Goal: Task Accomplishment & Management: Complete application form

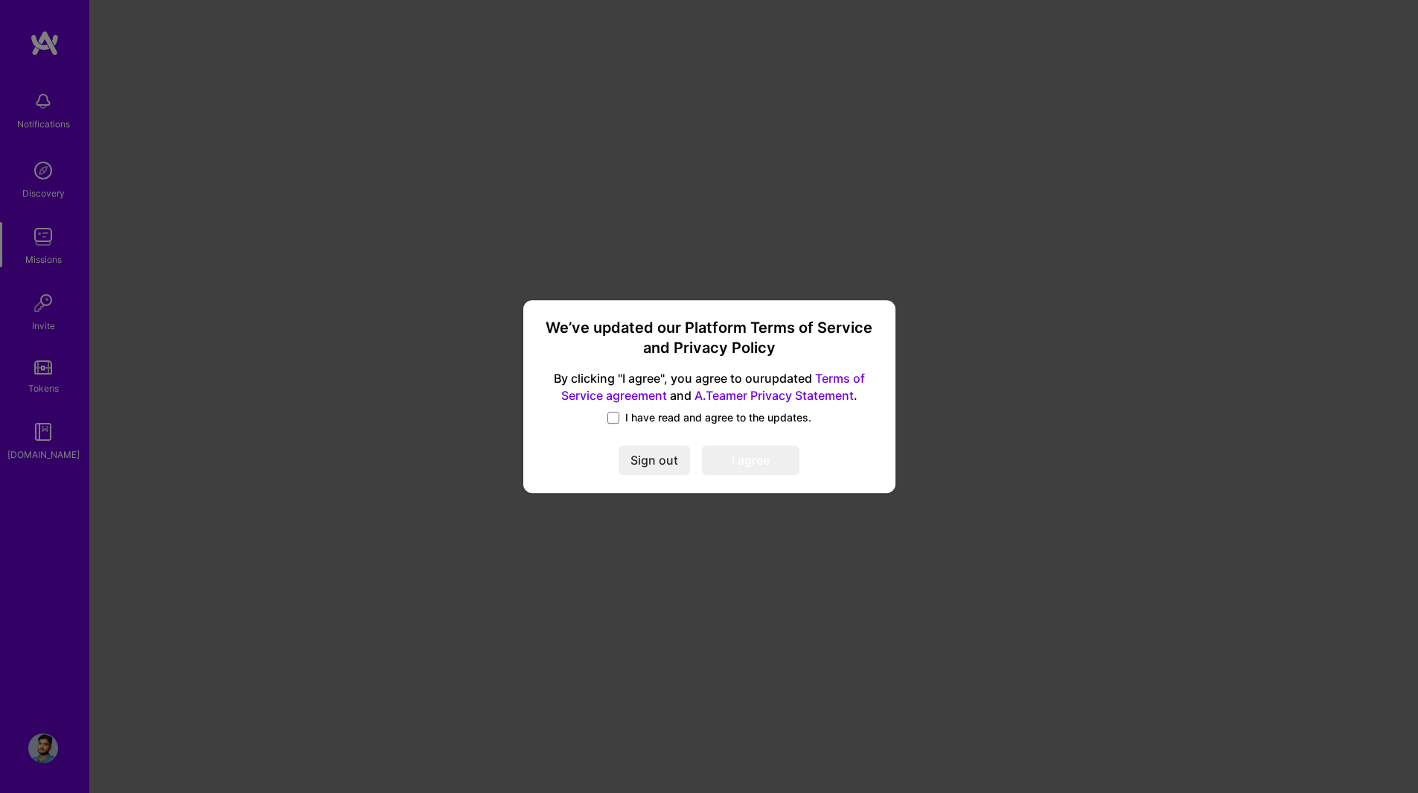
click at [635, 423] on span "I have read and agree to the updates." at bounding box center [718, 417] width 186 height 15
click at [0, 0] on input "I have read and agree to the updates." at bounding box center [0, 0] width 0 height 0
click at [761, 469] on button "I agree" at bounding box center [751, 461] width 98 height 30
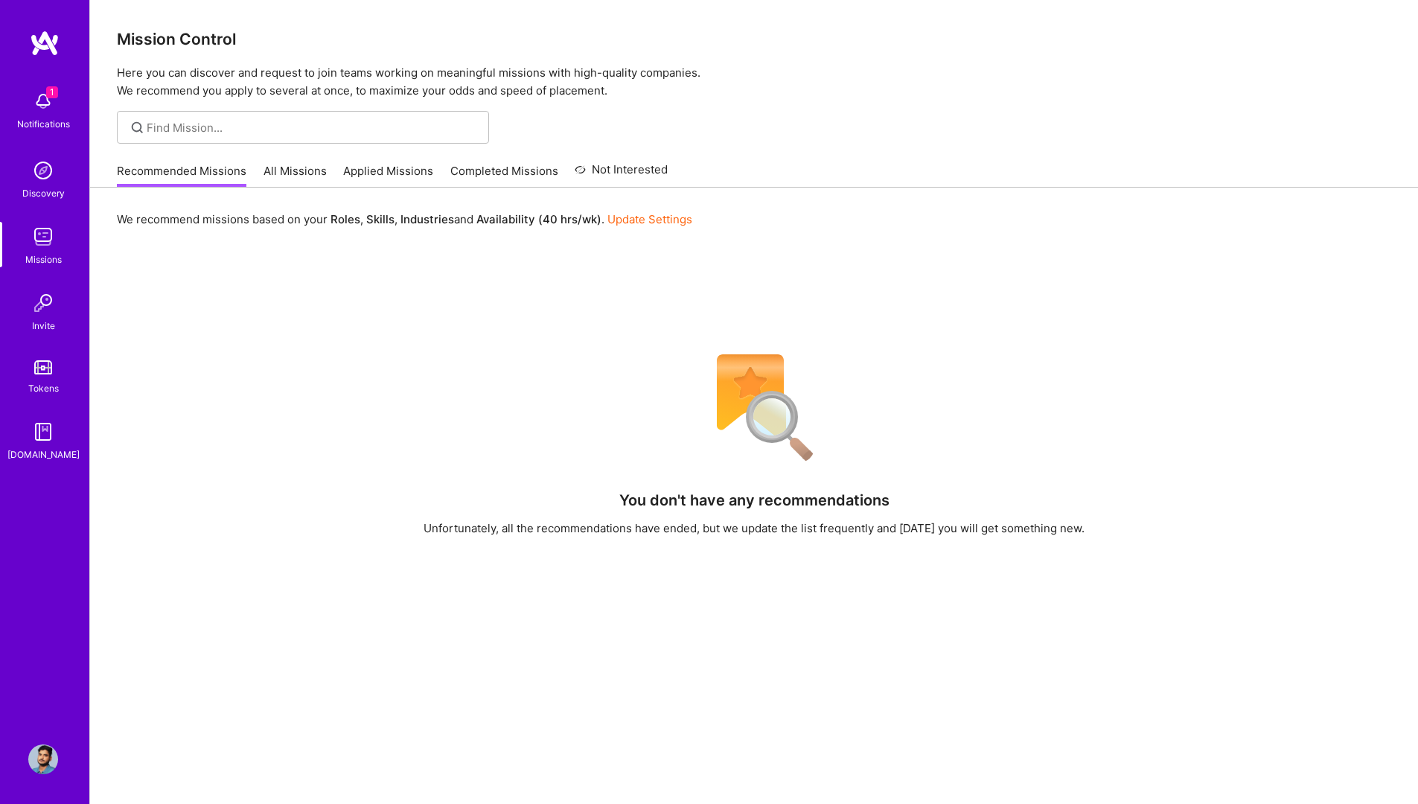
click at [284, 165] on link "All Missions" at bounding box center [295, 175] width 63 height 25
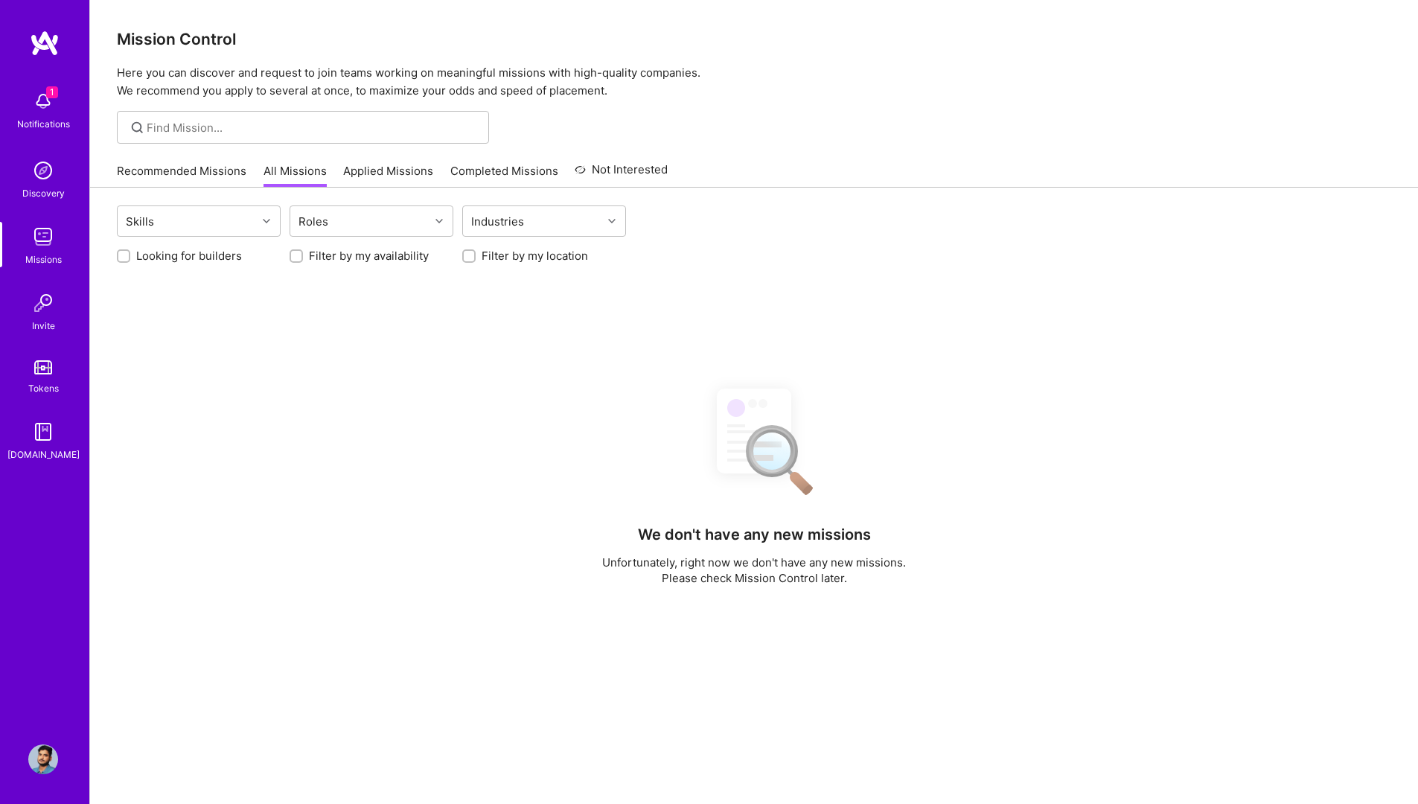
click at [389, 181] on link "Applied Missions" at bounding box center [388, 175] width 90 height 25
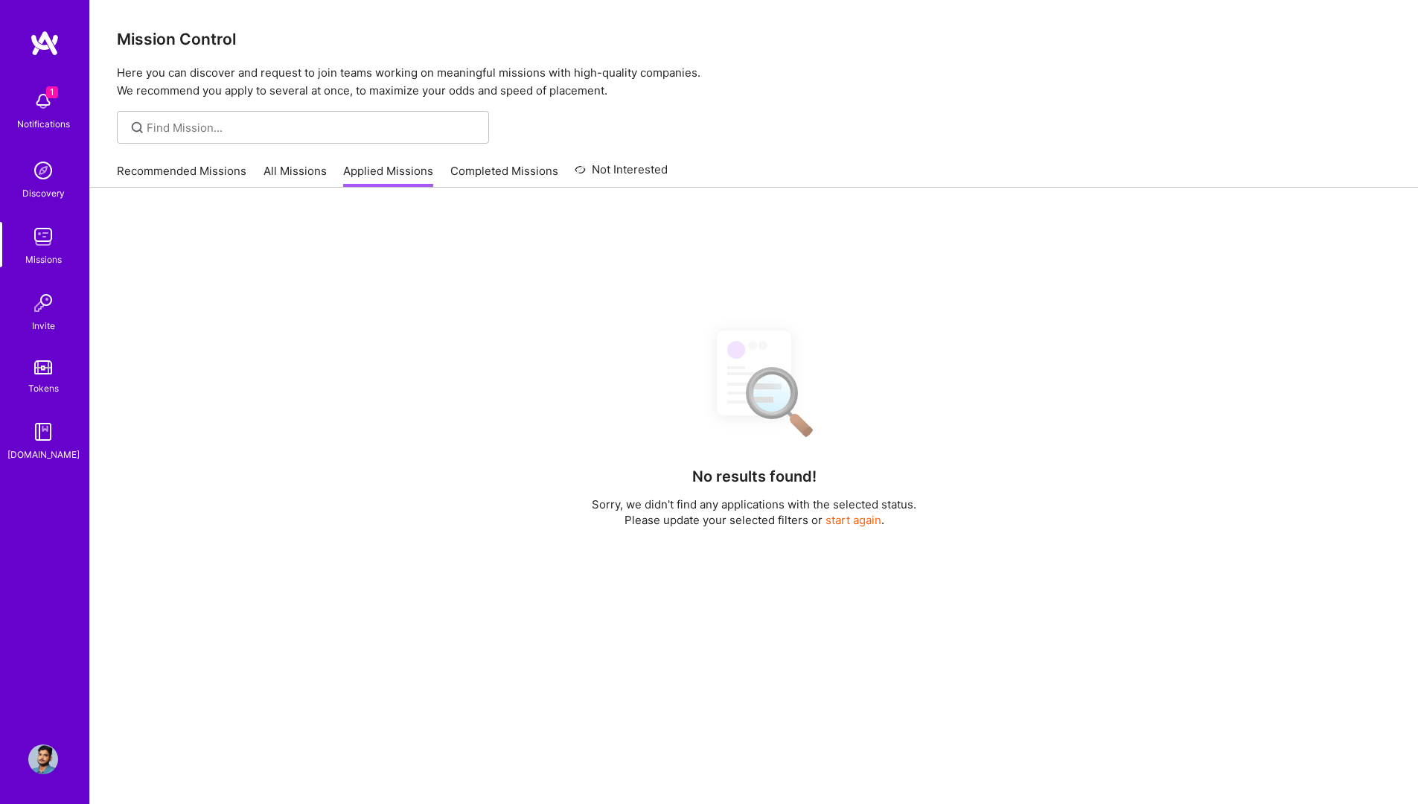
click at [297, 182] on link "All Missions" at bounding box center [295, 175] width 63 height 25
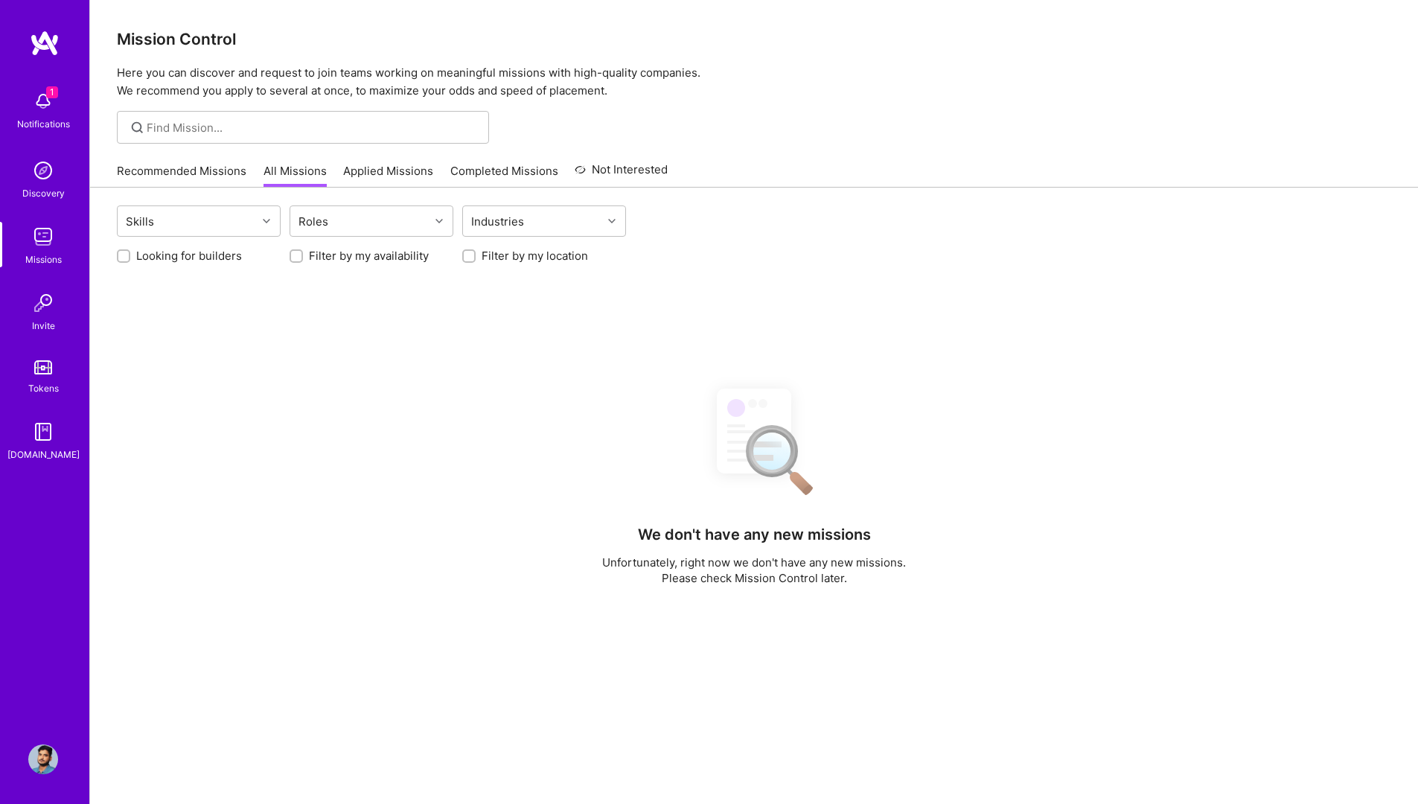
click at [36, 108] on img at bounding box center [43, 101] width 30 height 30
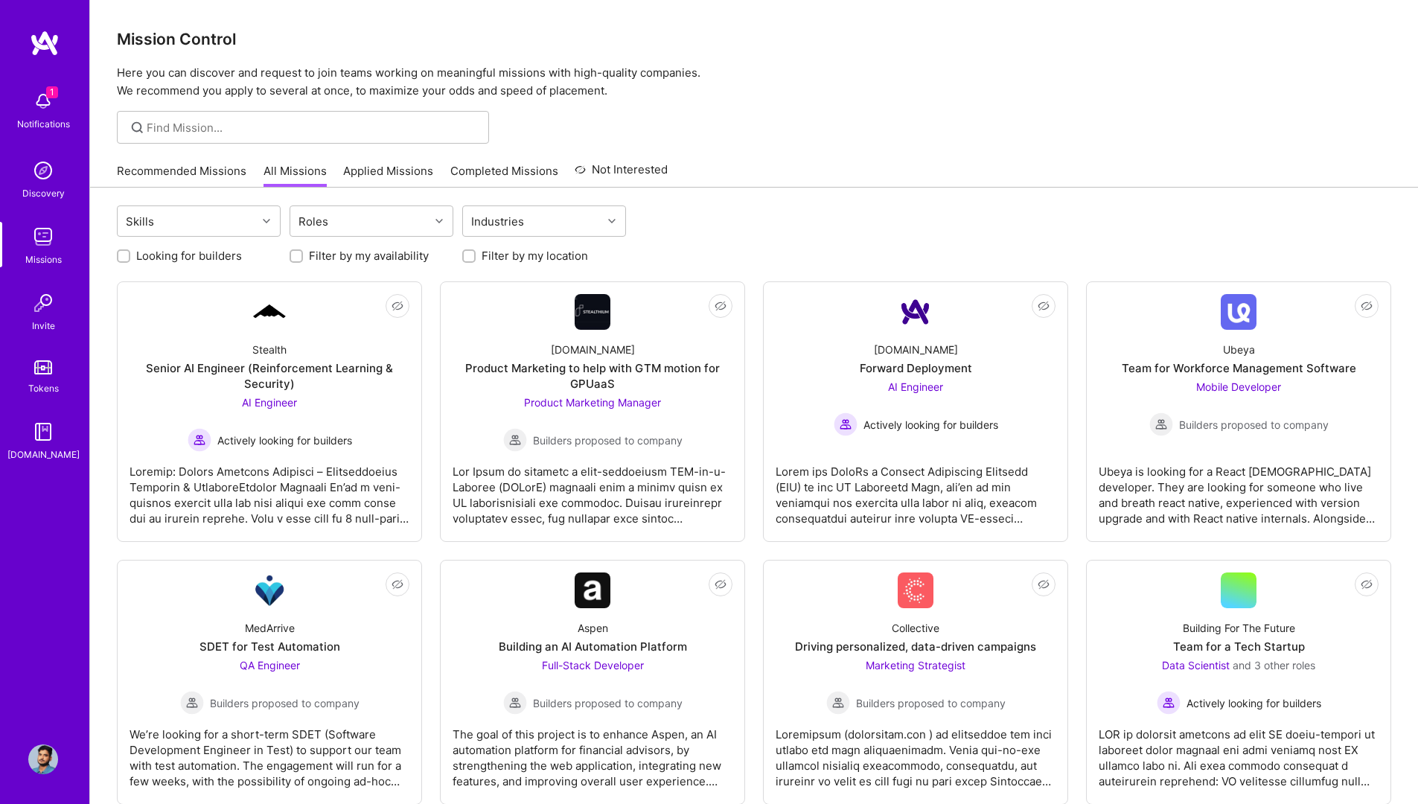
click at [329, 223] on div "Roles" at bounding box center [313, 222] width 37 height 22
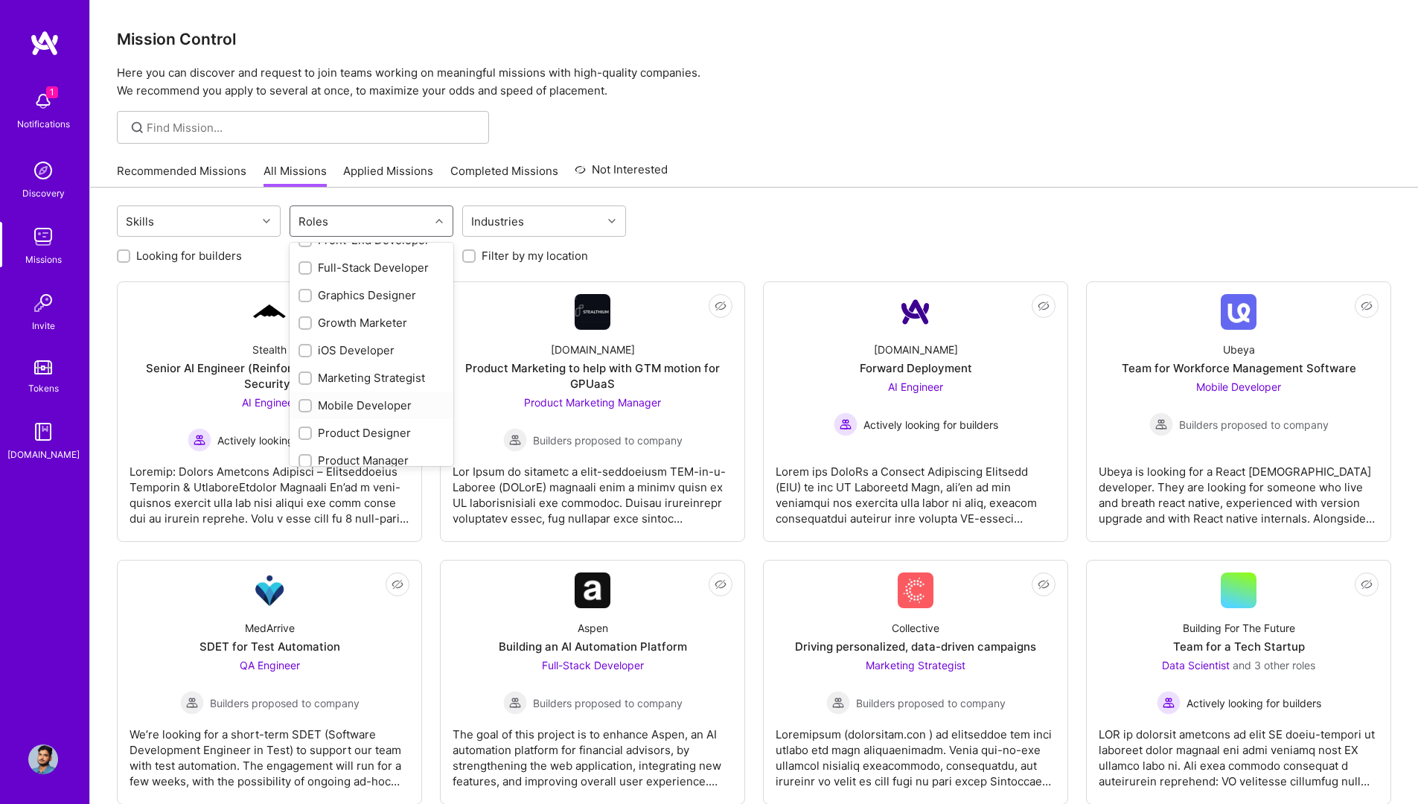
scroll to position [315, 0]
click at [363, 343] on div "Graphics Designer" at bounding box center [372, 346] width 146 height 16
checkbox input "true"
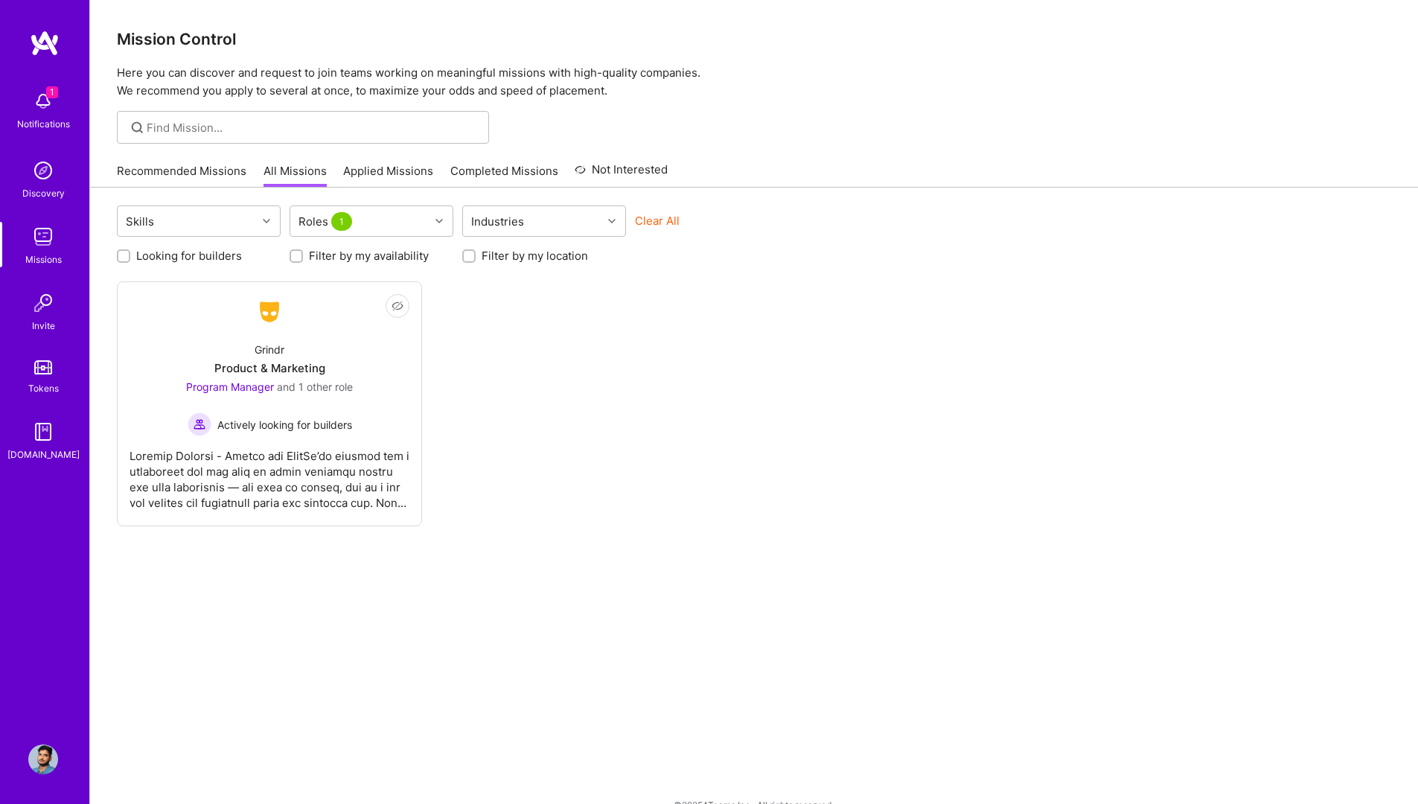
click at [574, 348] on div "Not Interested Grindr Product & Marketing Program Manager and 1 other role Acti…" at bounding box center [754, 403] width 1275 height 245
click at [426, 228] on div "Roles 1" at bounding box center [359, 221] width 139 height 30
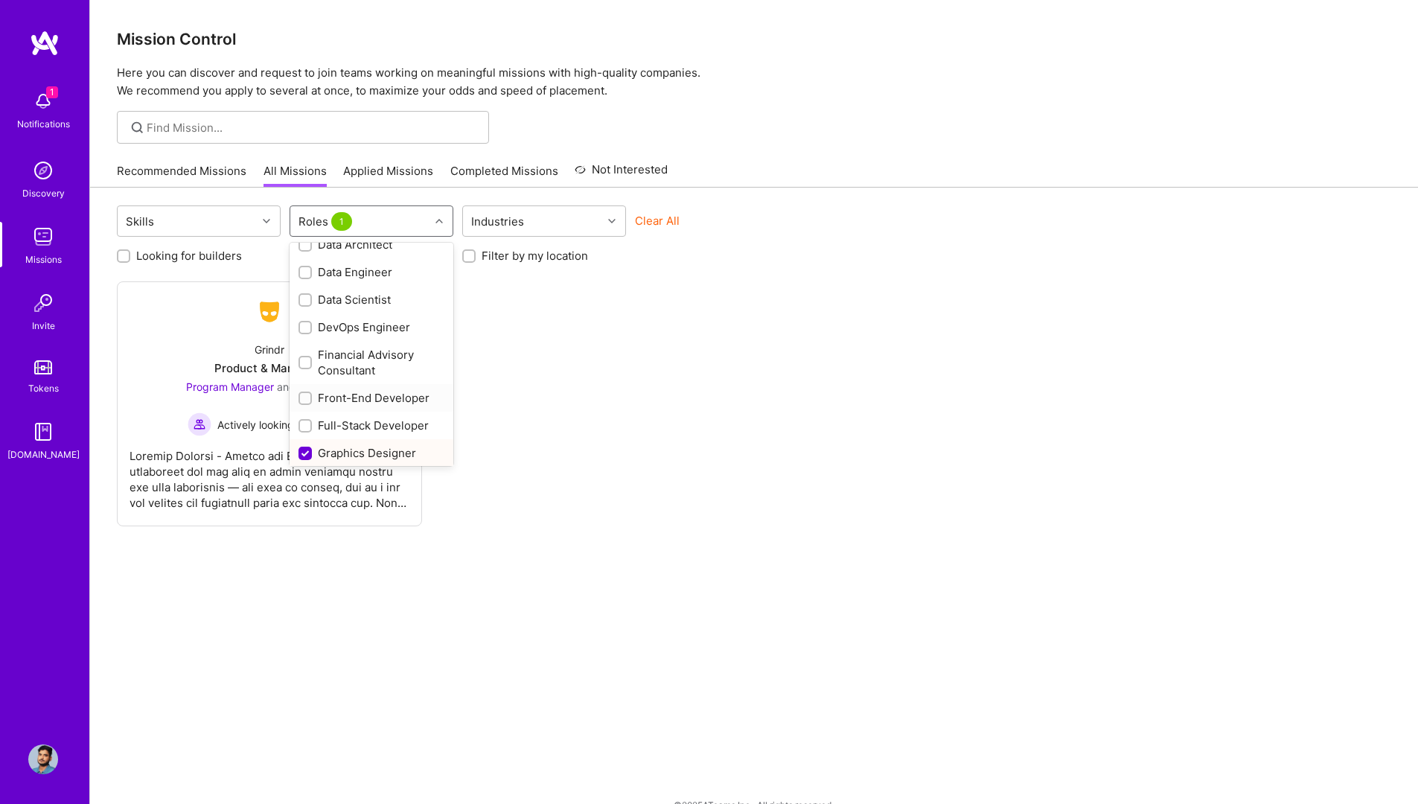
scroll to position [275, 0]
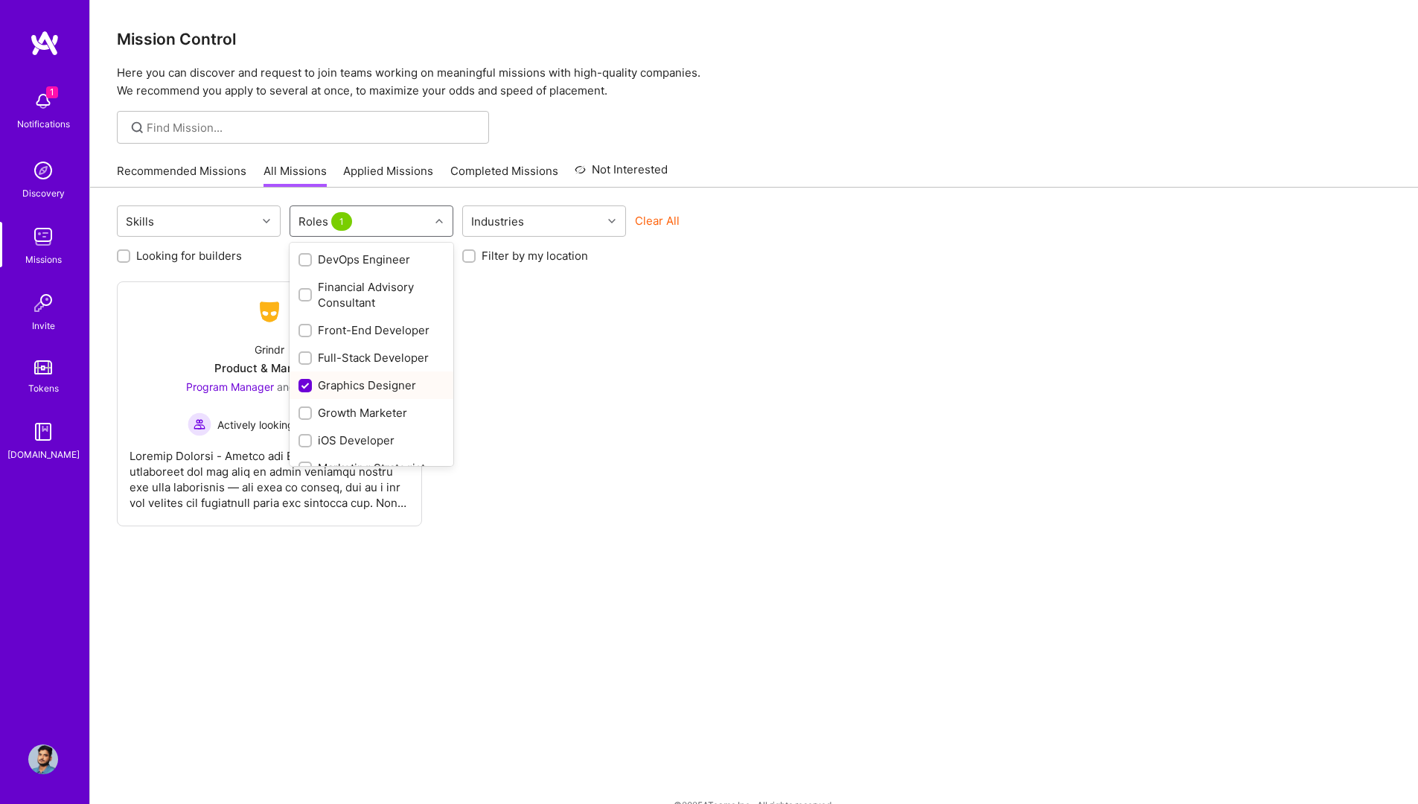
click at [355, 390] on div "Graphics Designer" at bounding box center [372, 385] width 146 height 16
checkbox input "false"
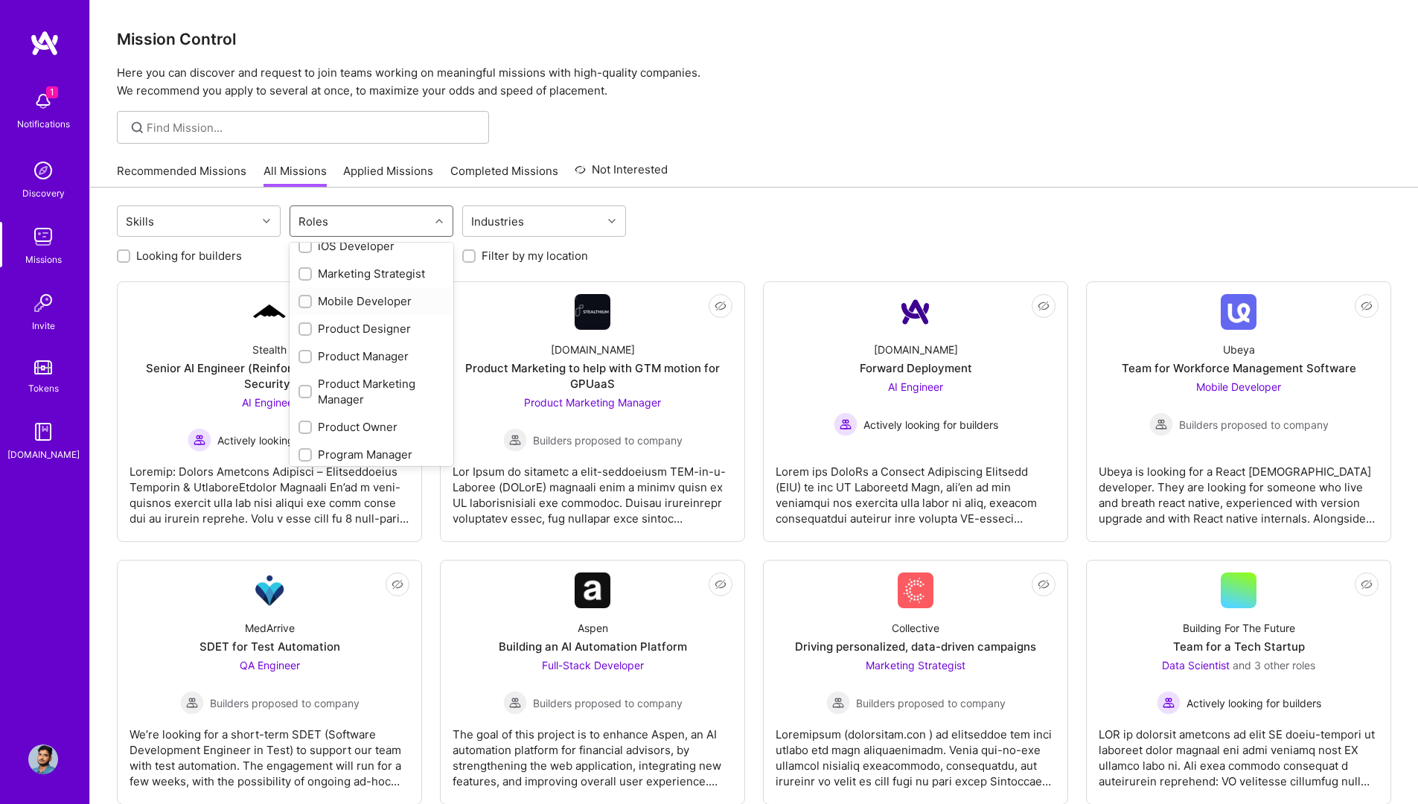
scroll to position [499, 0]
click at [395, 300] on div "Product Designer" at bounding box center [372, 300] width 146 height 16
checkbox input "true"
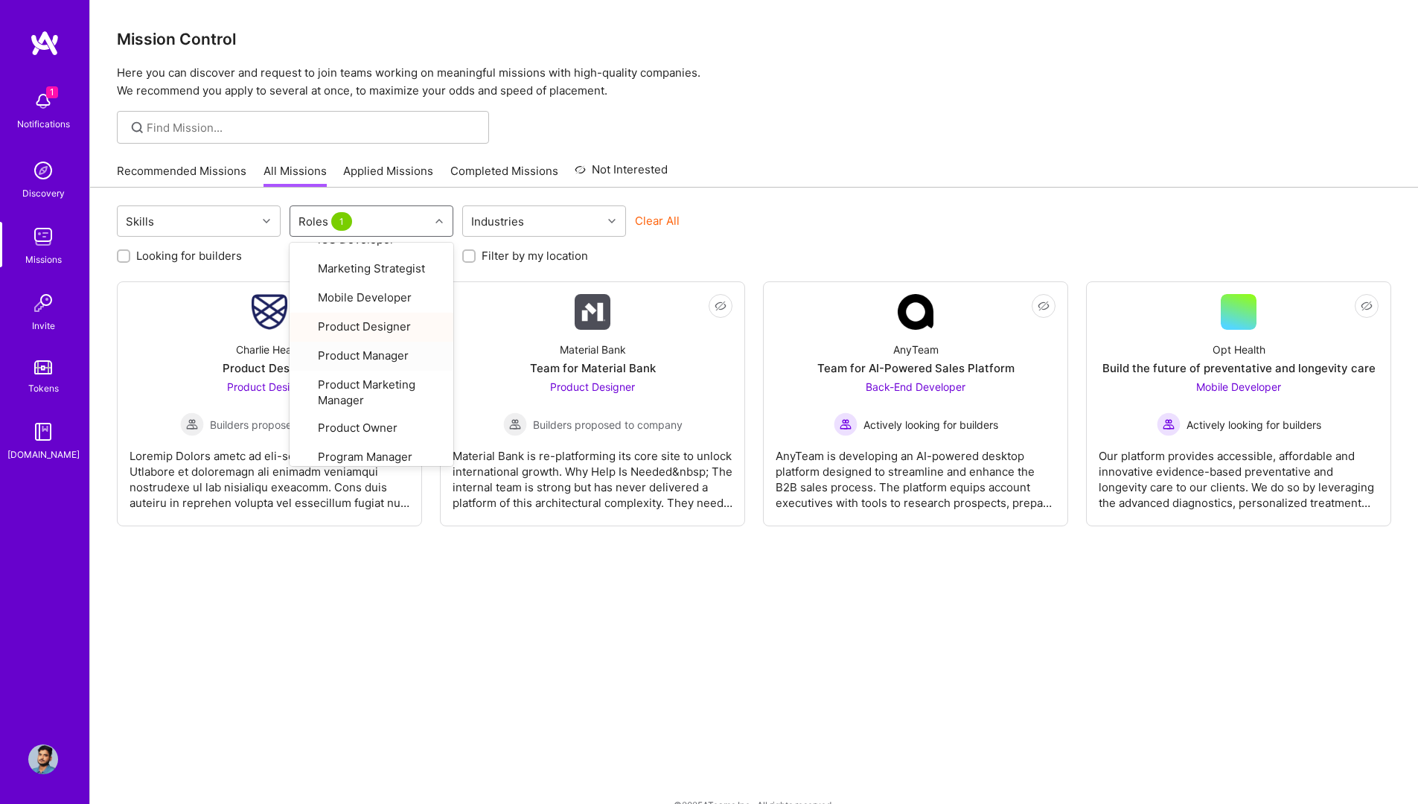
click at [893, 572] on div "Skills option Product Designer, selected. option Product Manager focused, 21 of…" at bounding box center [754, 509] width 1328 height 643
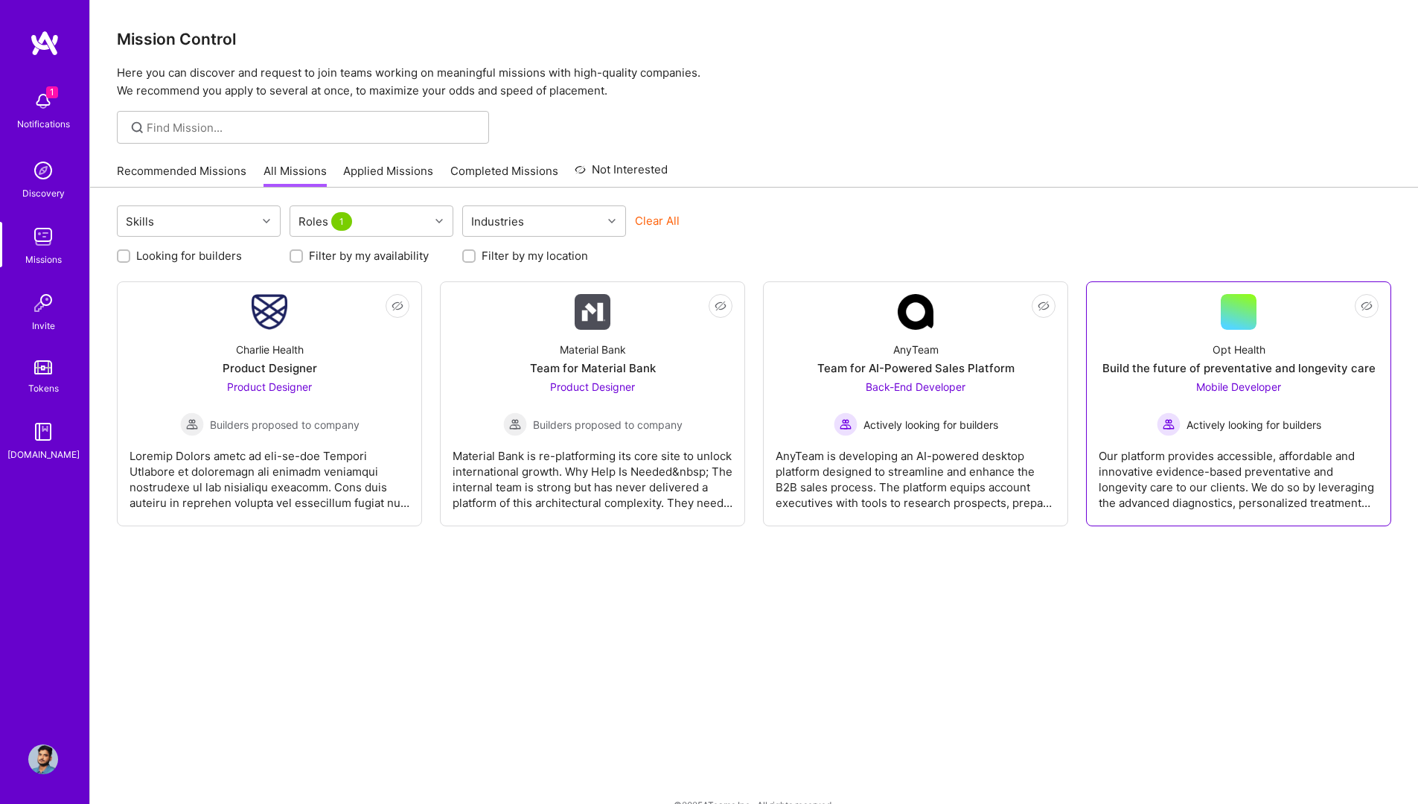
click at [1304, 345] on div "Opt Health Build the future of preventative and longevity care Mobile Developer…" at bounding box center [1239, 383] width 280 height 106
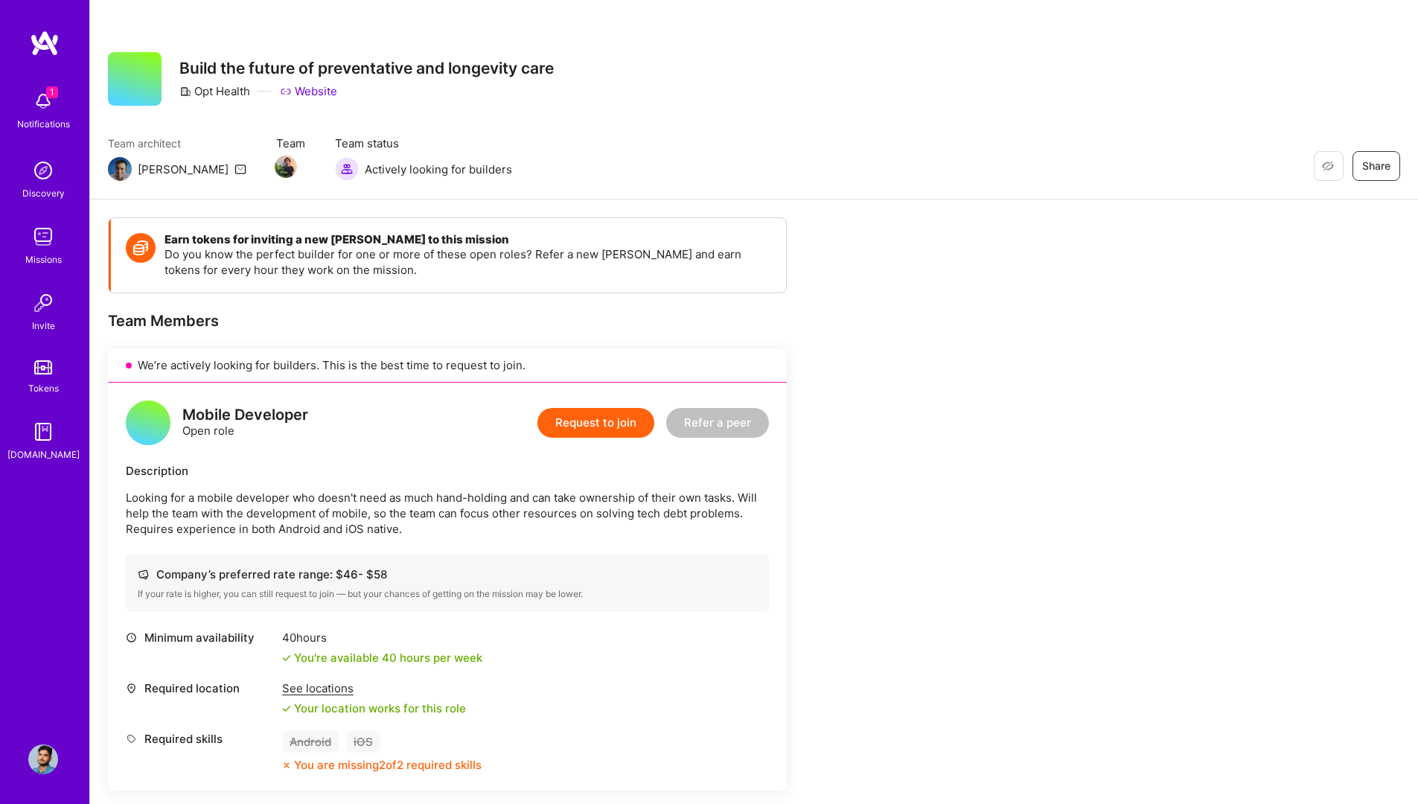
click at [608, 422] on button "Request to join" at bounding box center [595, 423] width 117 height 30
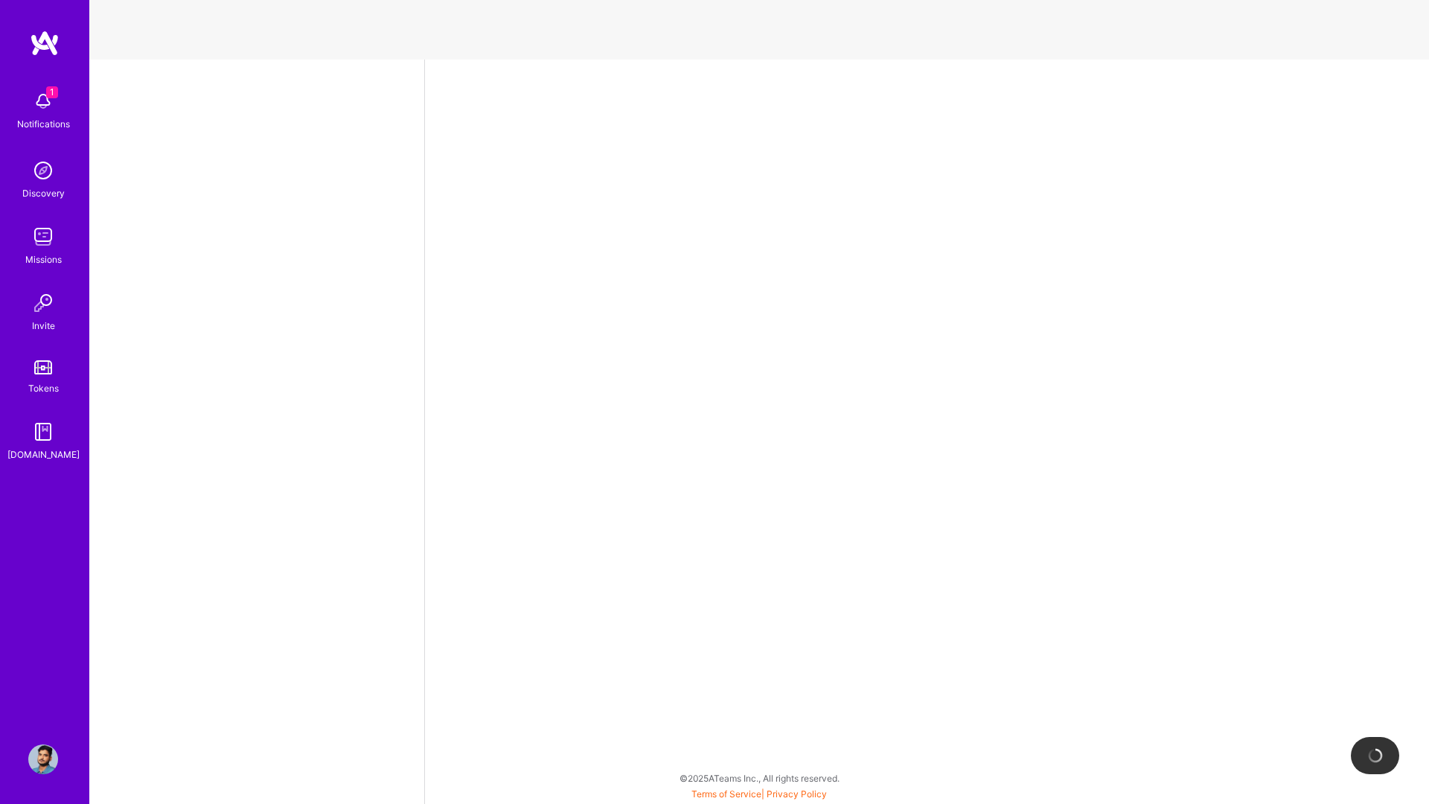
select select "IN"
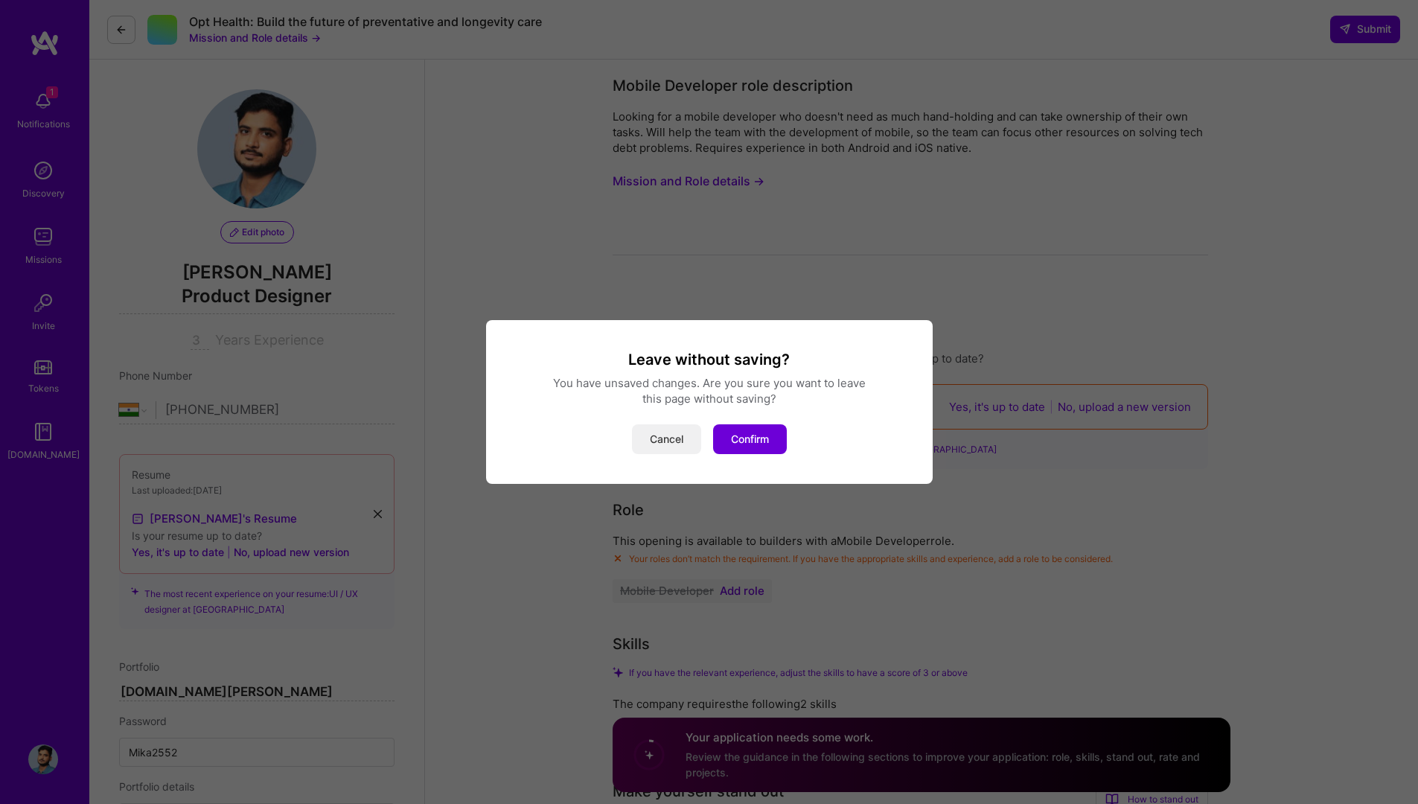
click at [656, 441] on button "Cancel" at bounding box center [666, 439] width 69 height 30
click at [759, 427] on button "Confirm" at bounding box center [750, 439] width 74 height 30
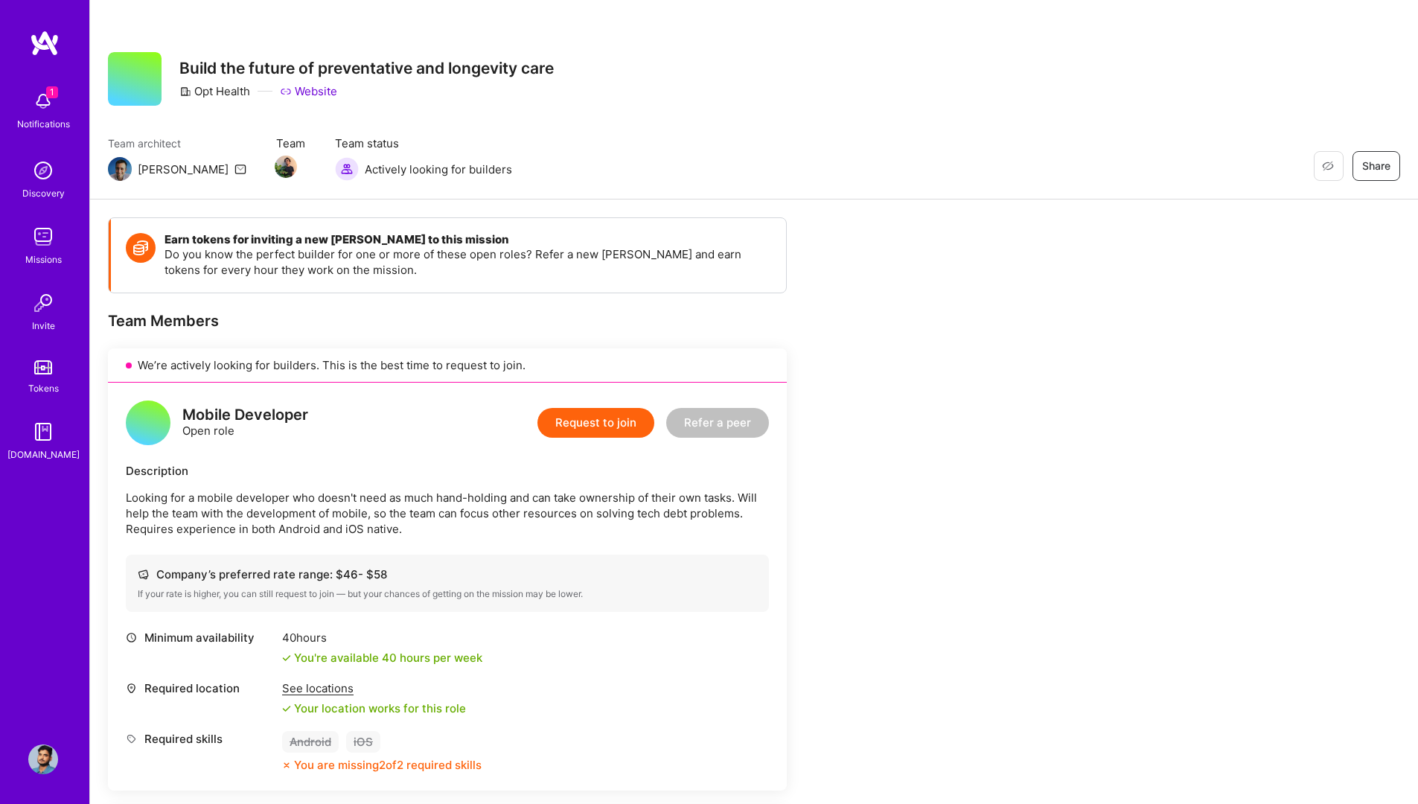
click at [41, 190] on div "Discovery" at bounding box center [43, 193] width 42 height 16
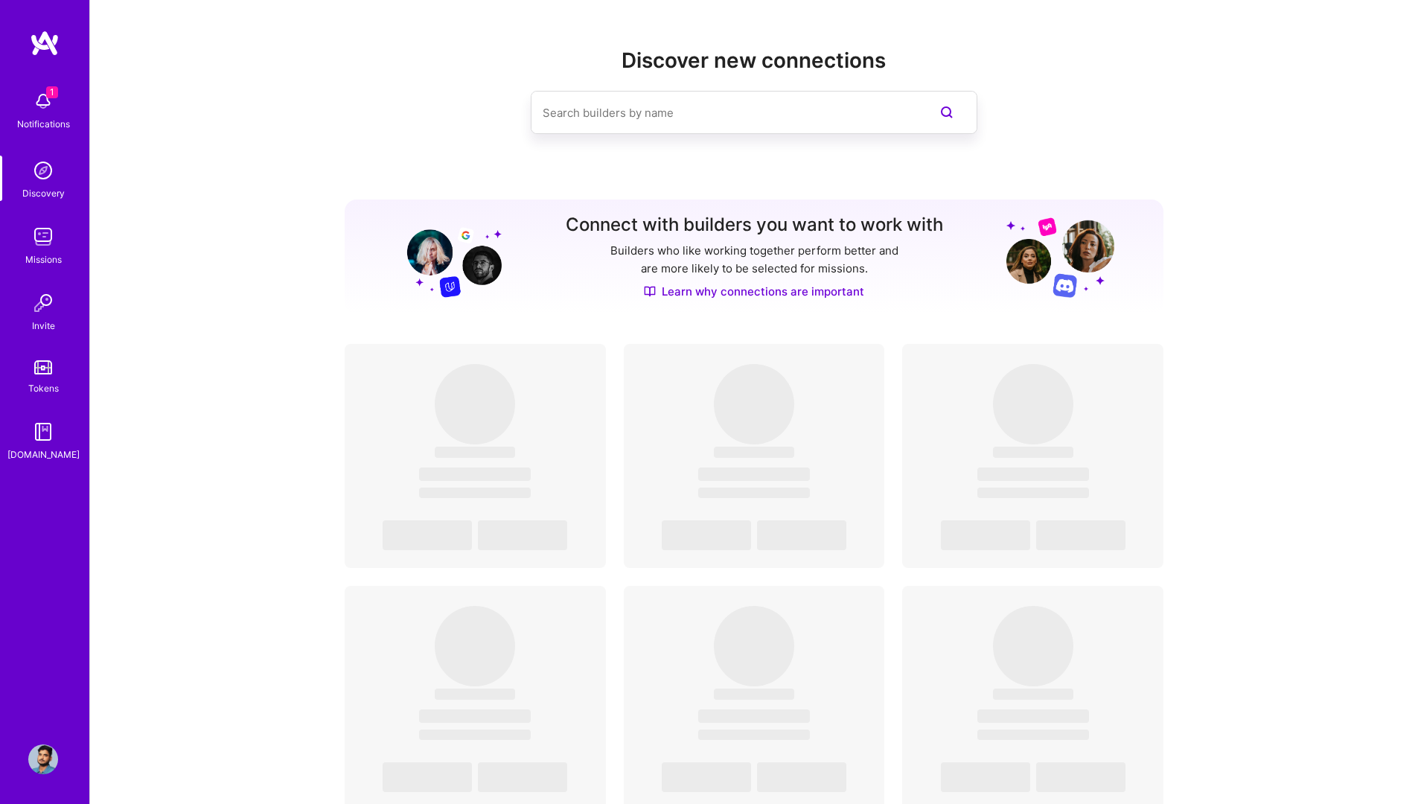
click at [622, 118] on input at bounding box center [724, 113] width 363 height 38
click at [34, 96] on img at bounding box center [43, 101] width 30 height 30
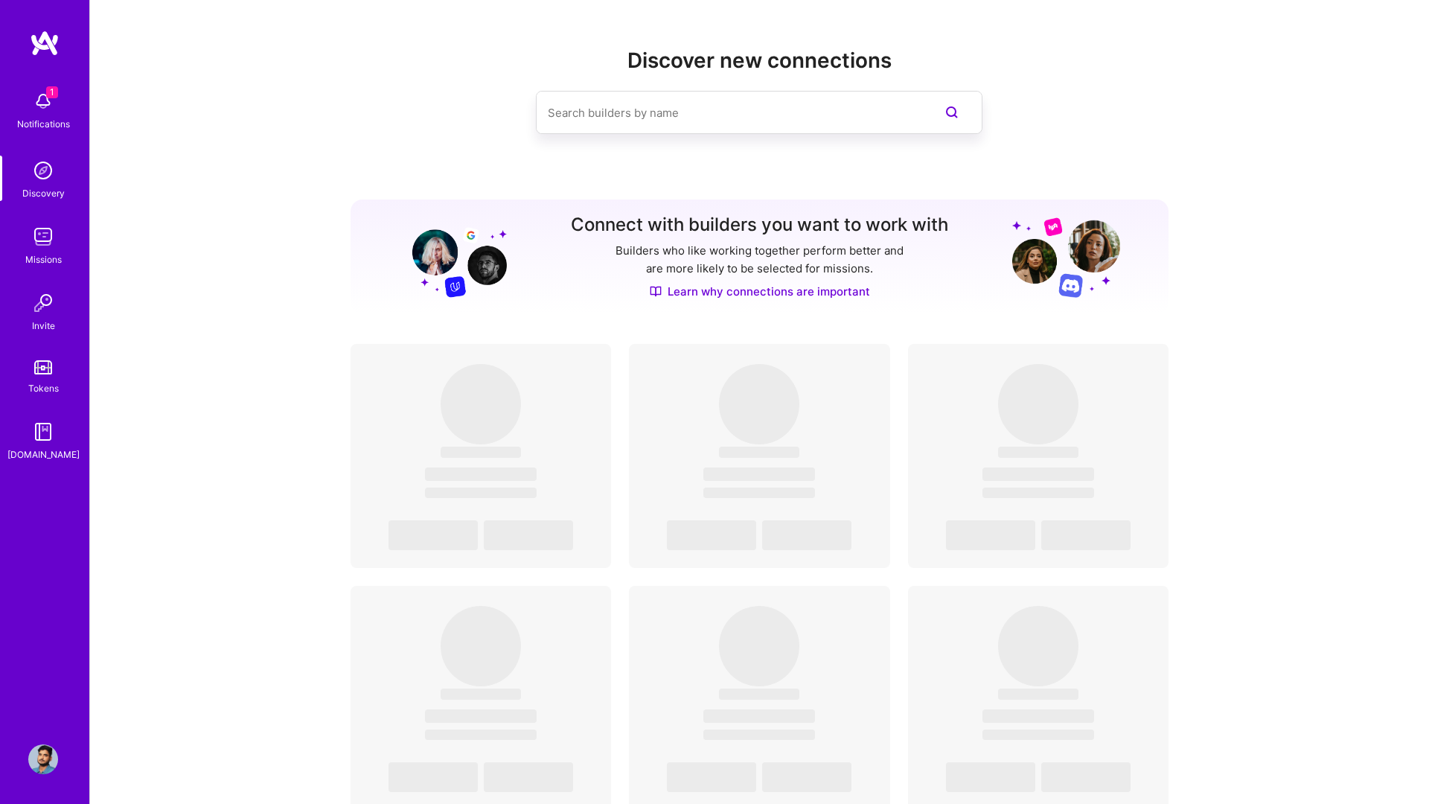
click at [35, 237] on img at bounding box center [43, 237] width 30 height 30
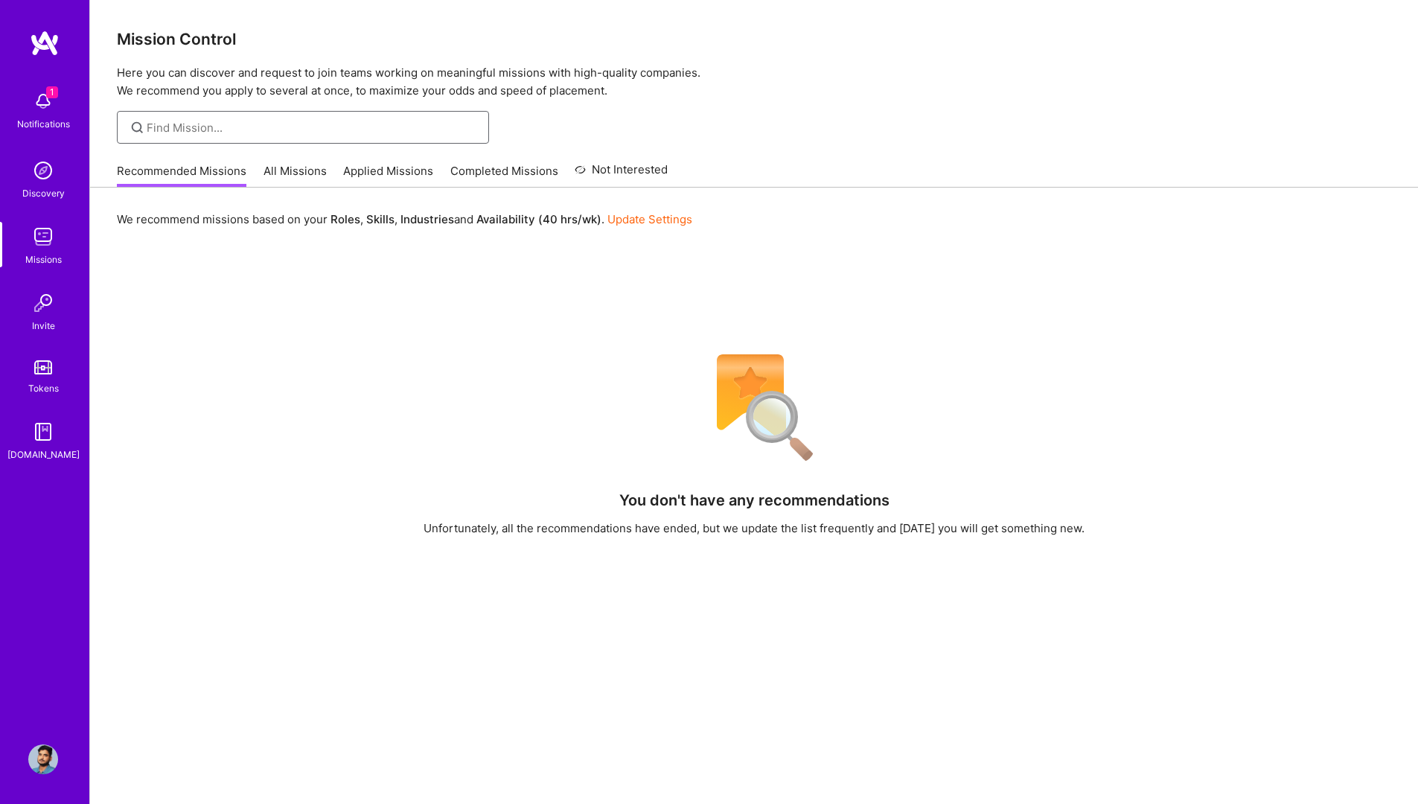
click at [301, 127] on input at bounding box center [312, 128] width 331 height 16
type input "ux designer"
click at [307, 173] on link "All Missions" at bounding box center [295, 175] width 63 height 25
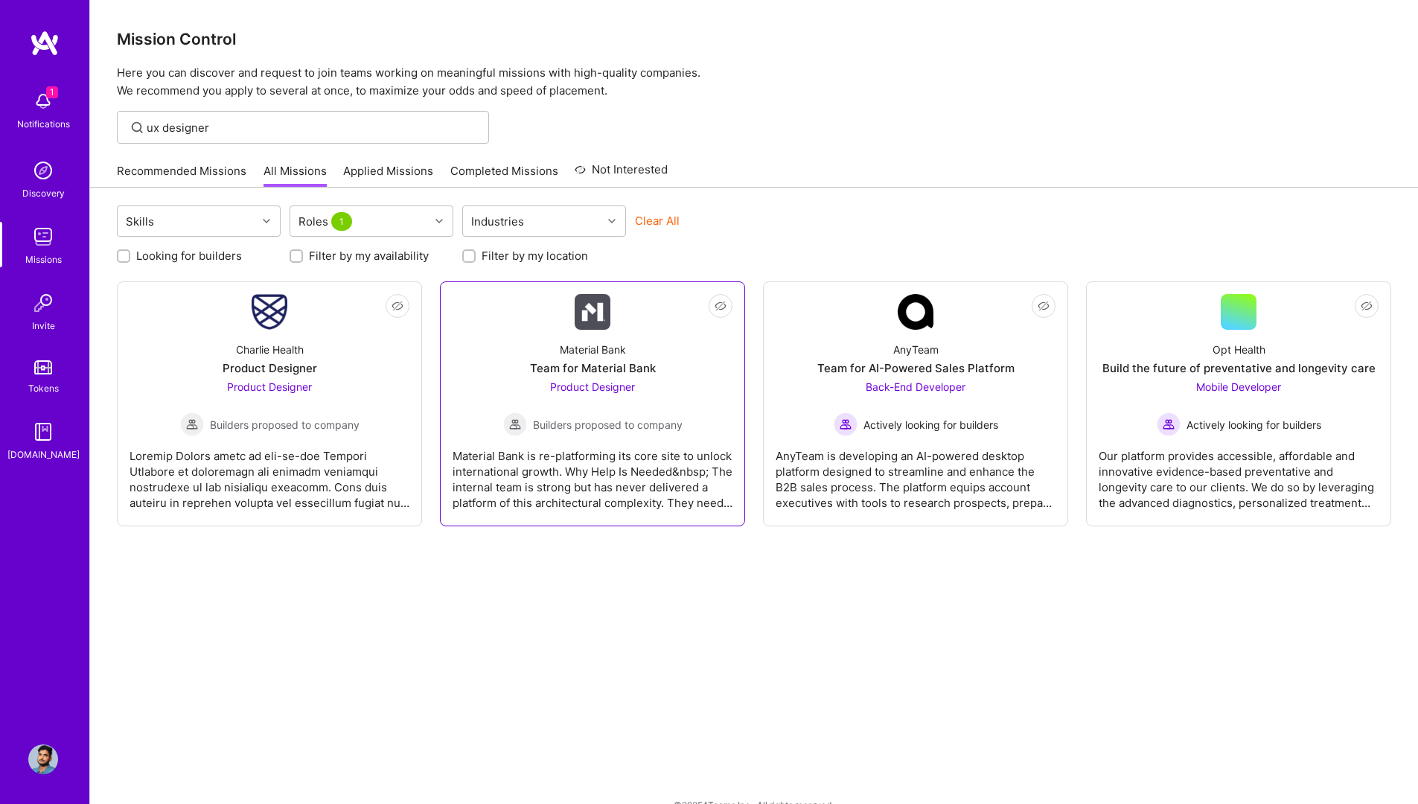
click at [570, 392] on span "Product Designer" at bounding box center [592, 386] width 85 height 13
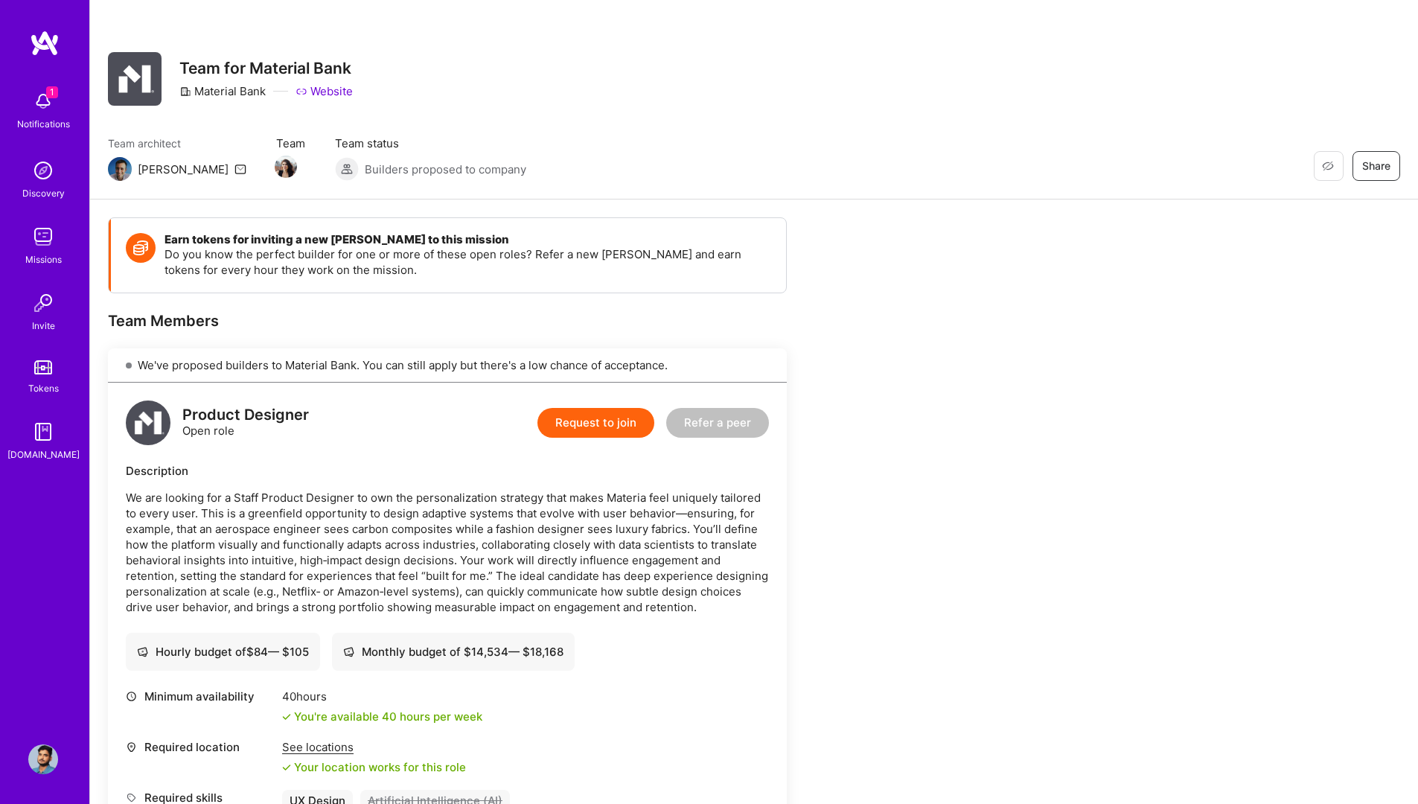
click at [599, 424] on button "Request to join" at bounding box center [595, 423] width 117 height 30
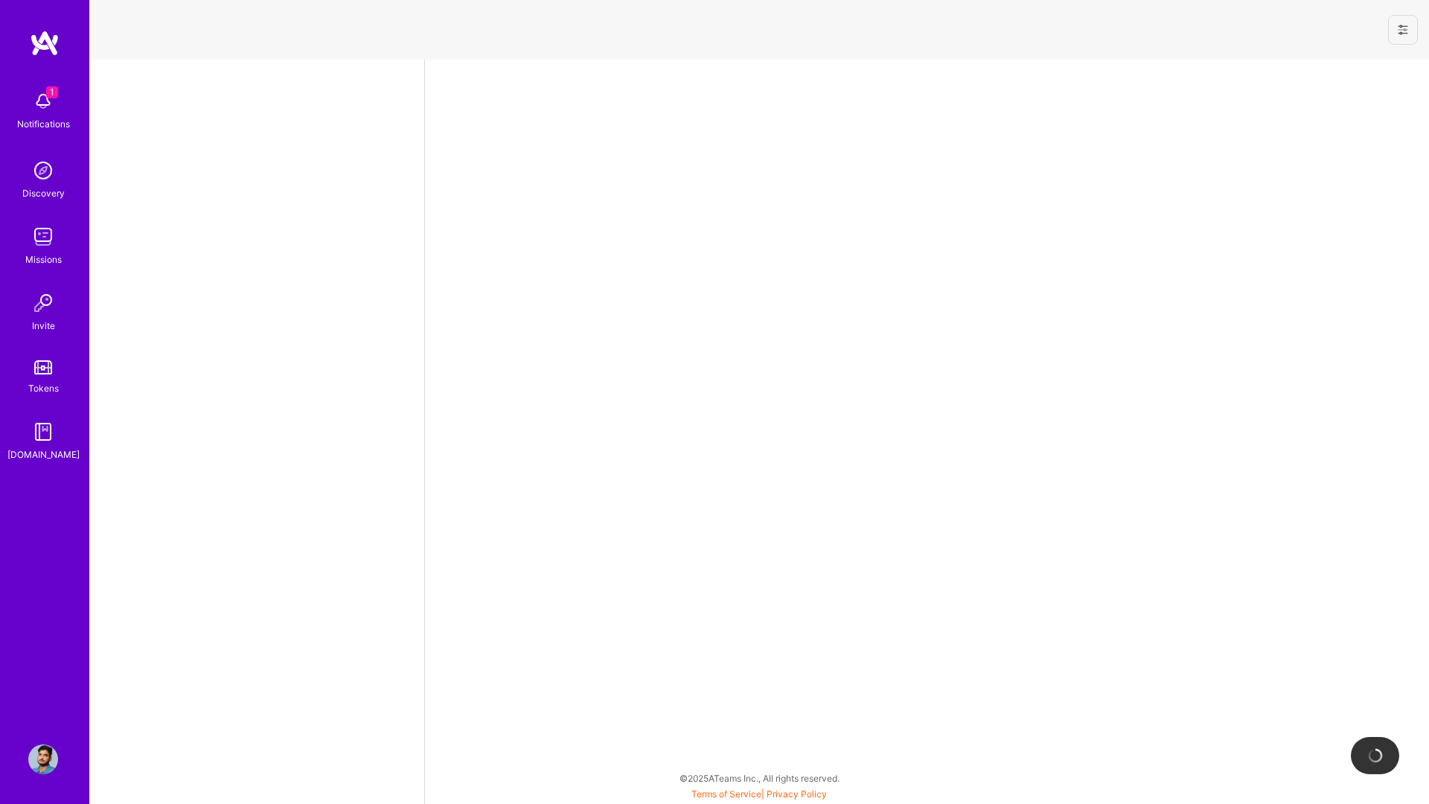
select select "IN"
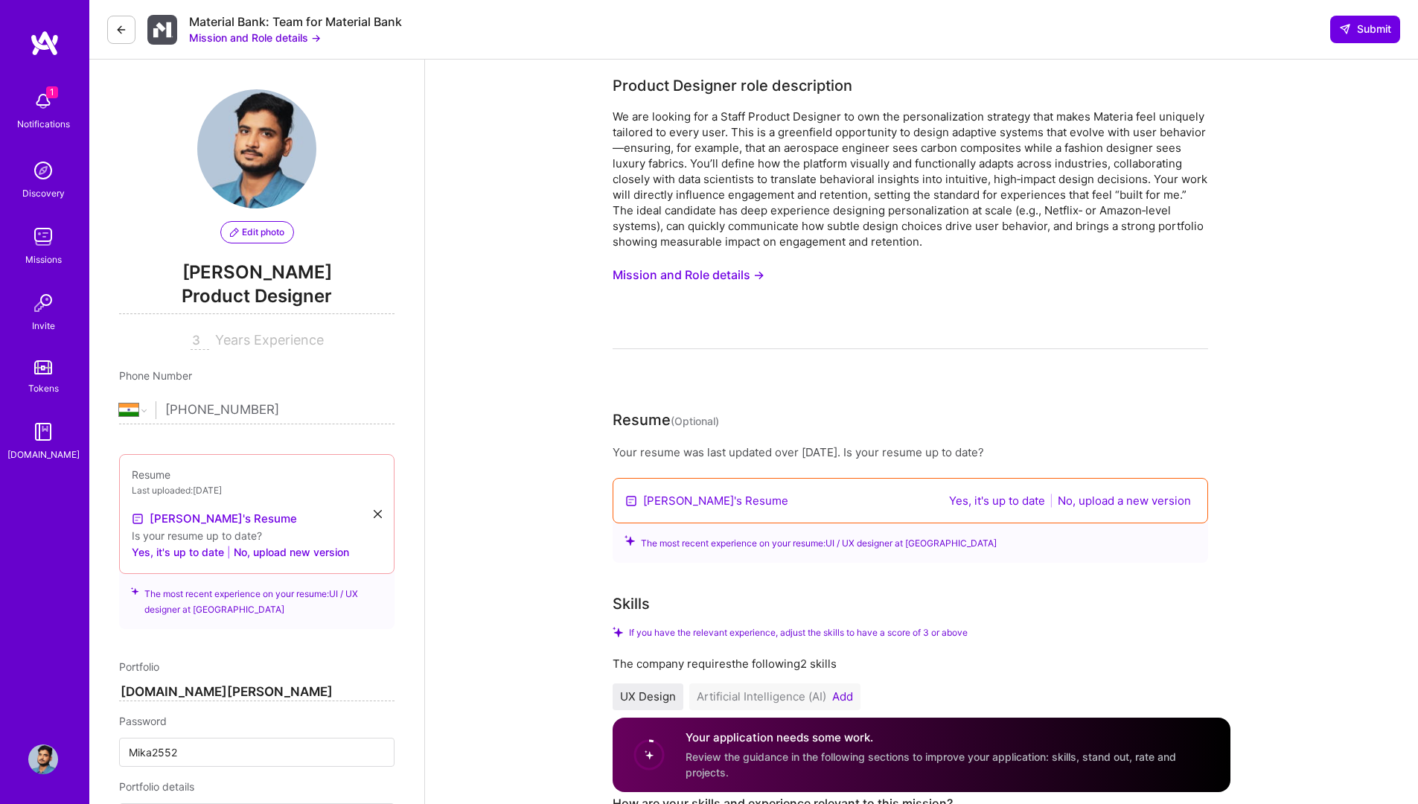
click at [1083, 500] on button "No, upload a new version" at bounding box center [1124, 500] width 142 height 17
click at [122, 31] on icon at bounding box center [121, 30] width 12 height 12
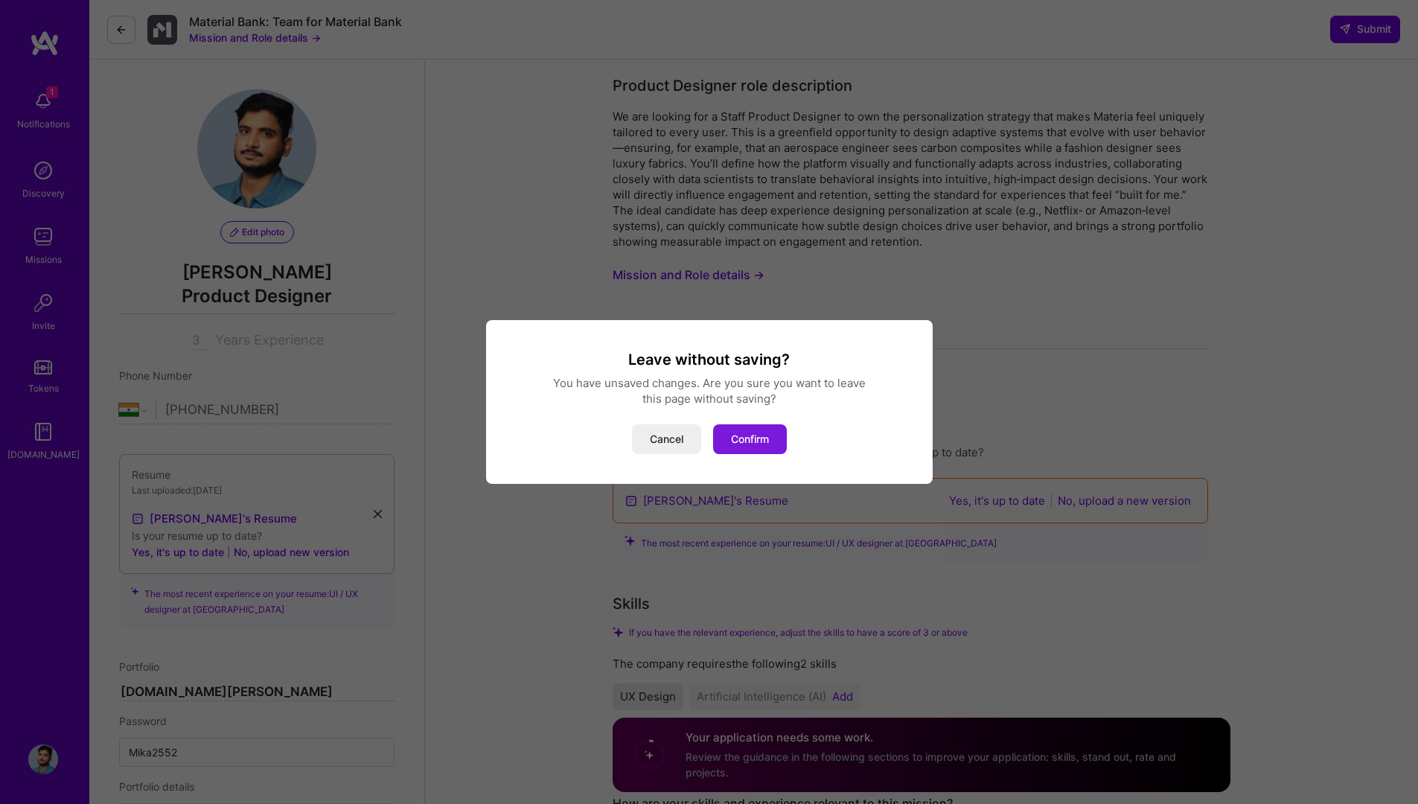
click at [769, 439] on button "Confirm" at bounding box center [750, 439] width 74 height 30
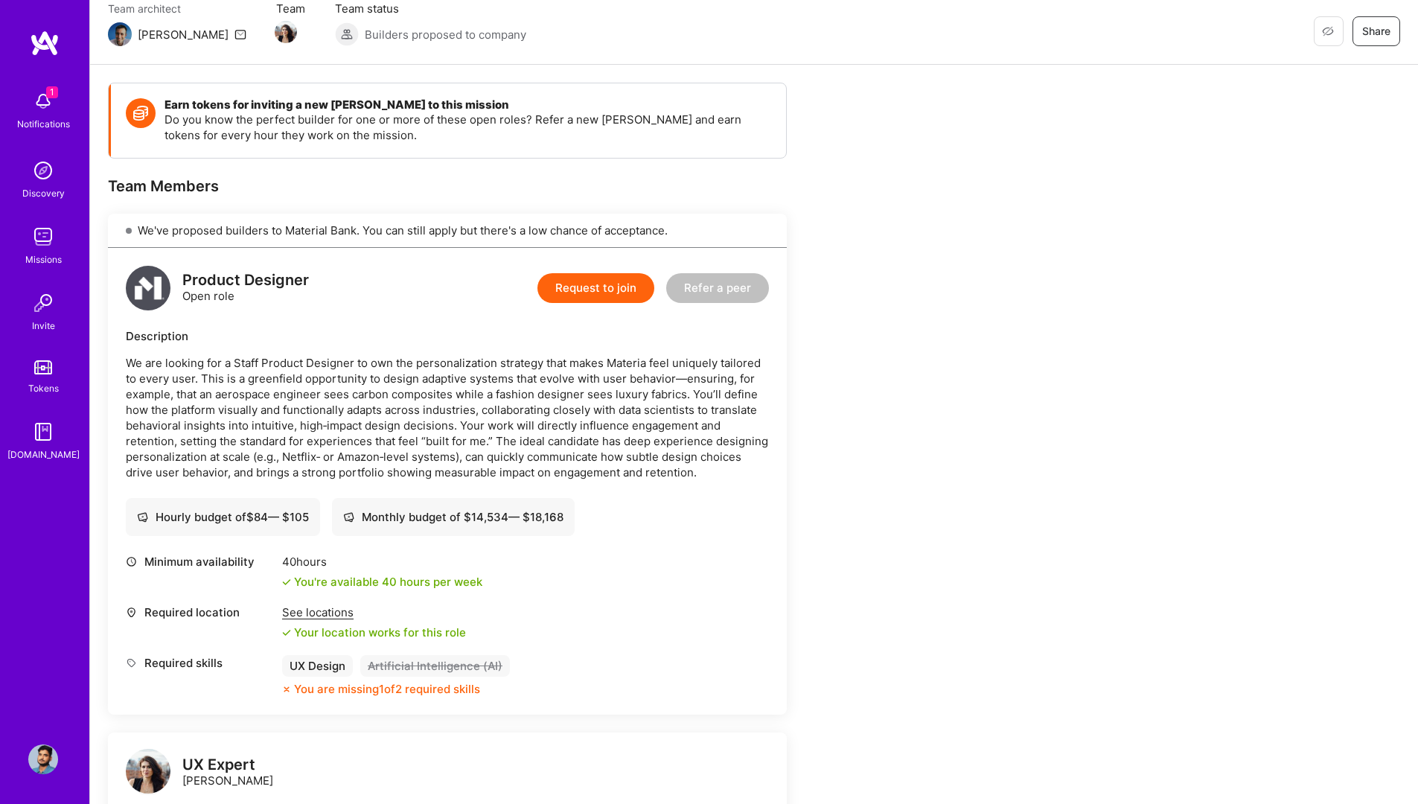
scroll to position [289, 0]
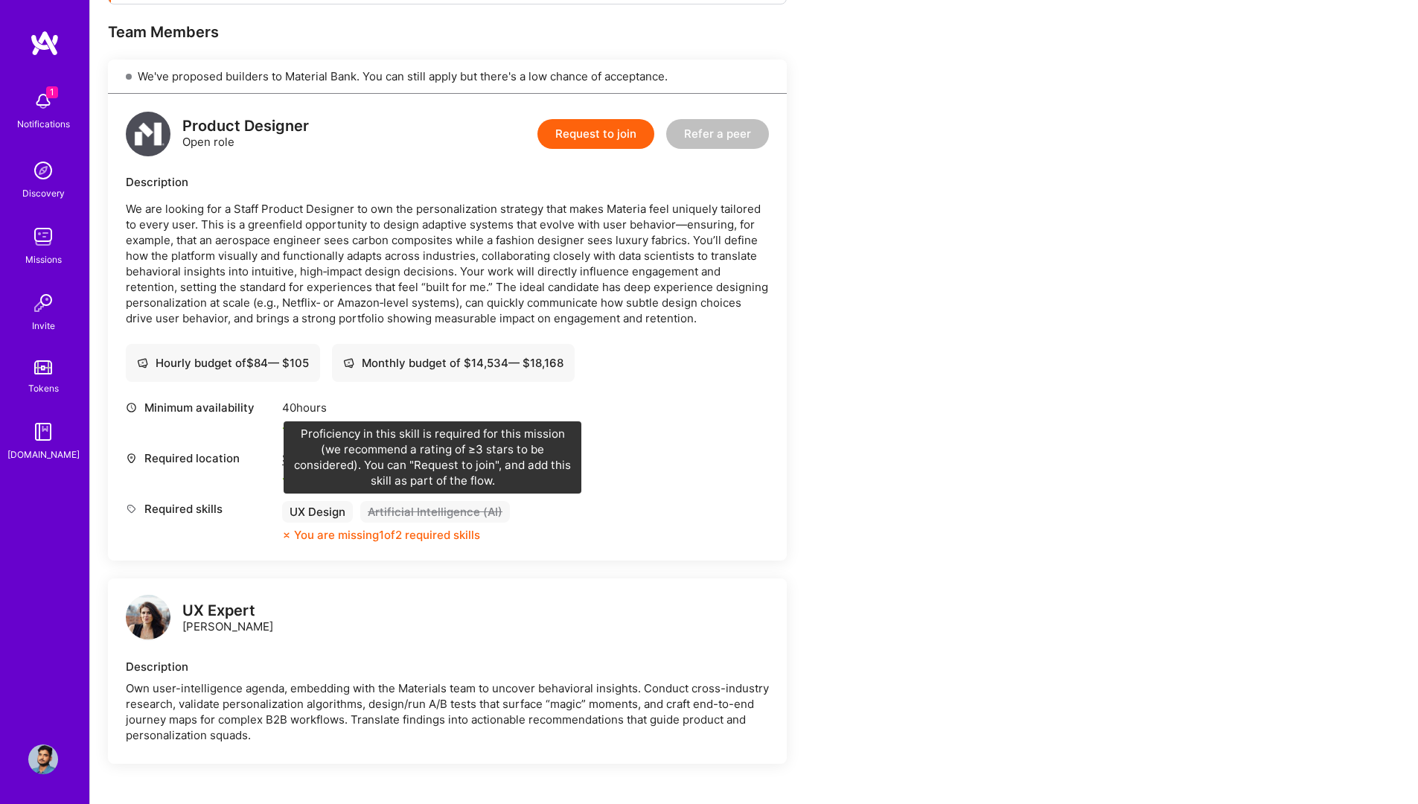
click at [415, 511] on div "Artificial Intelligence (AI)" at bounding box center [435, 512] width 150 height 22
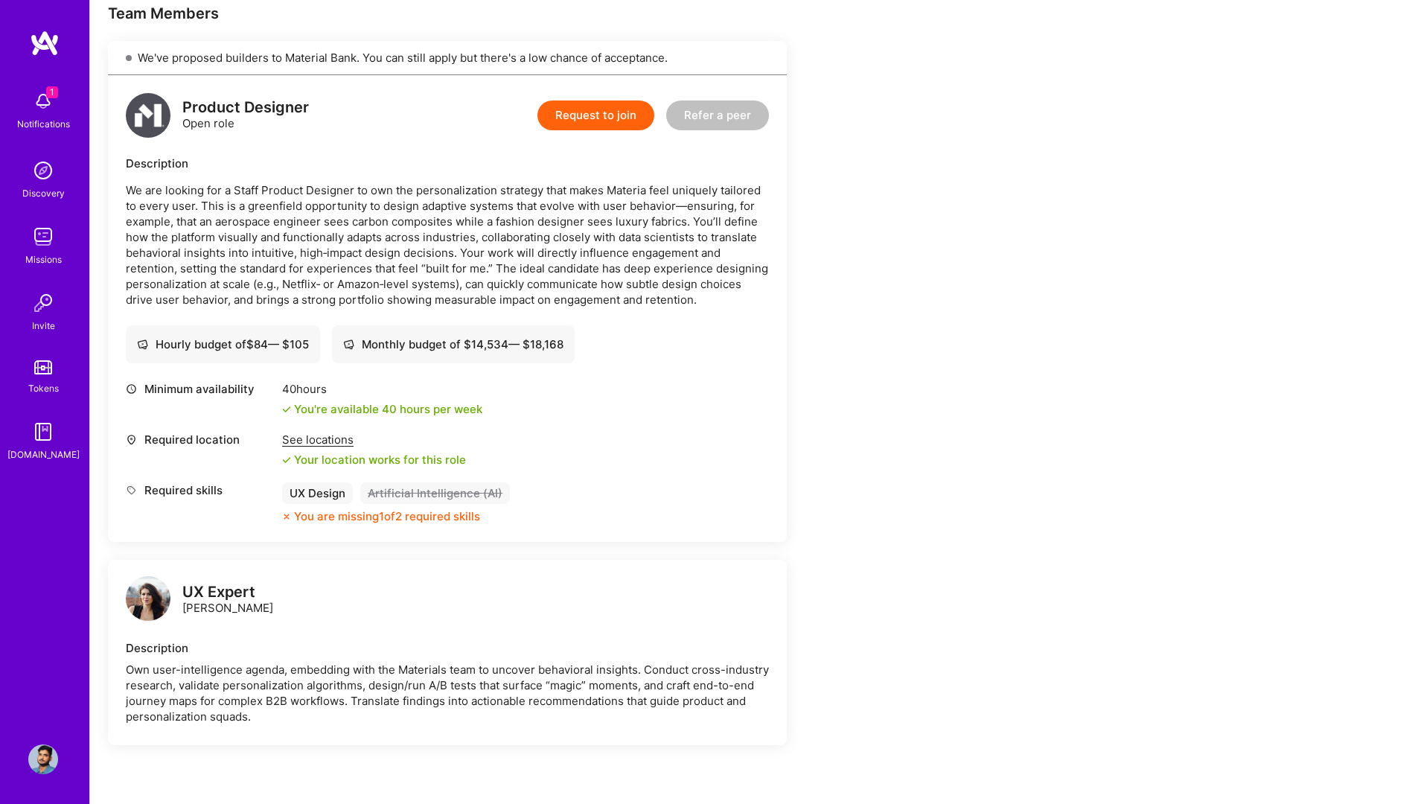
scroll to position [197, 0]
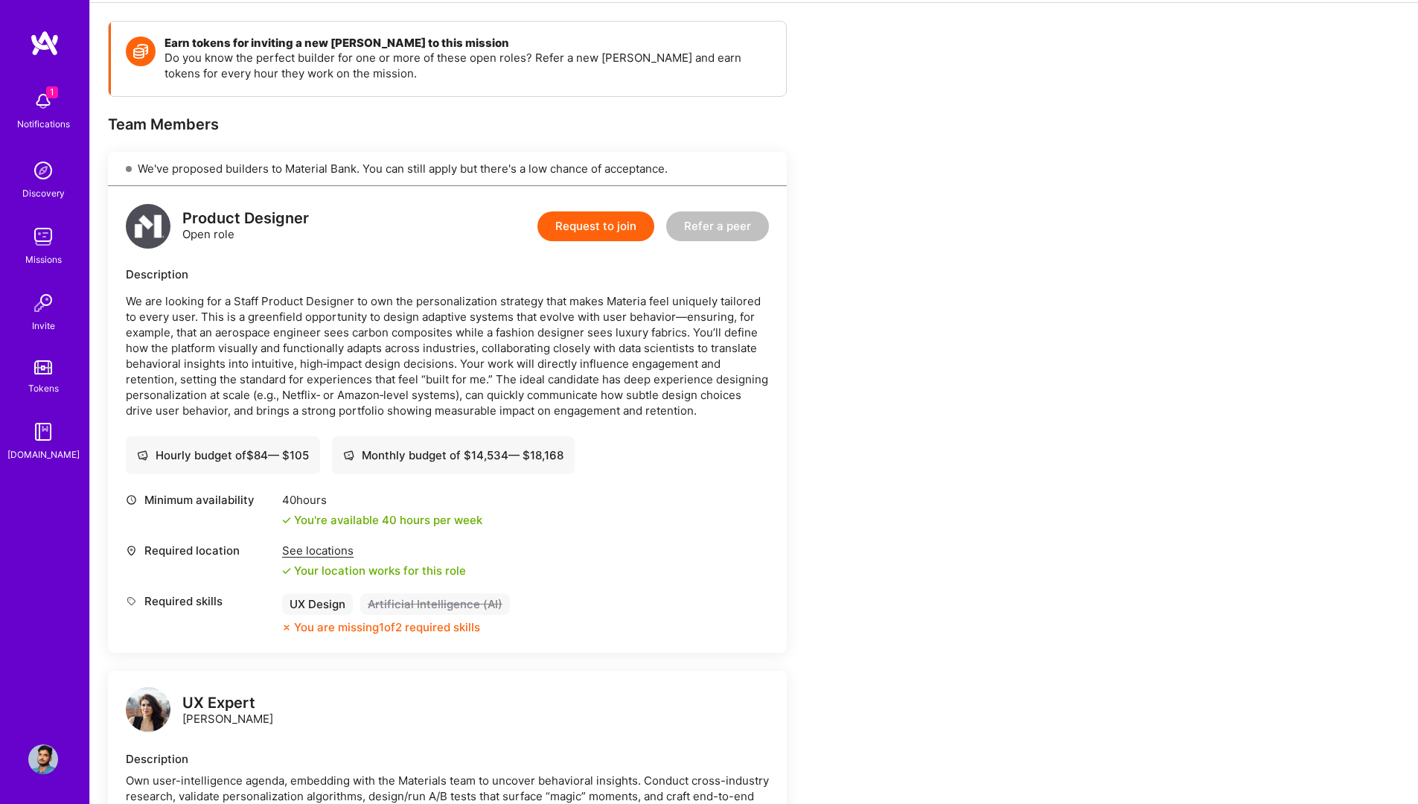
click at [593, 226] on button "Request to join" at bounding box center [595, 226] width 117 height 30
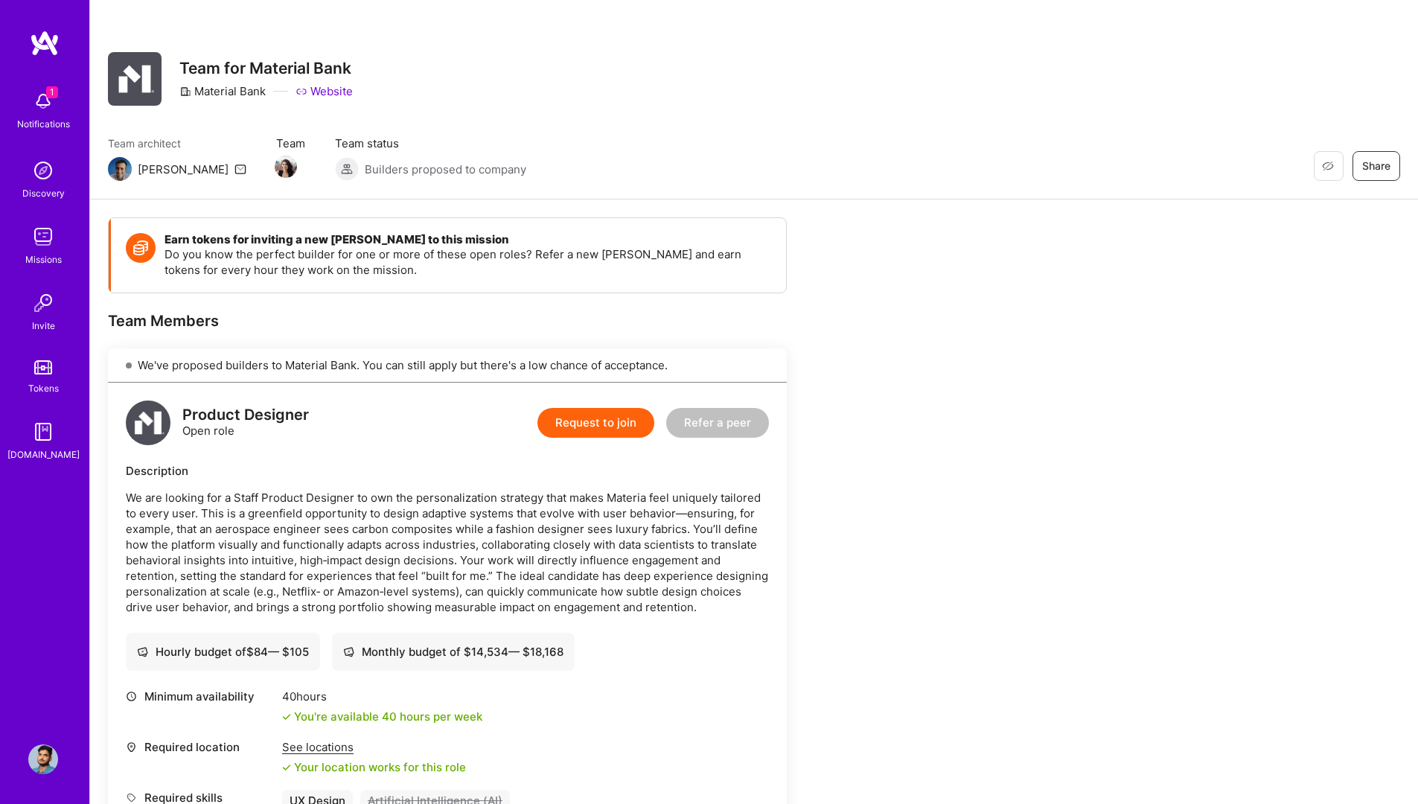
click at [43, 110] on img at bounding box center [43, 101] width 30 height 30
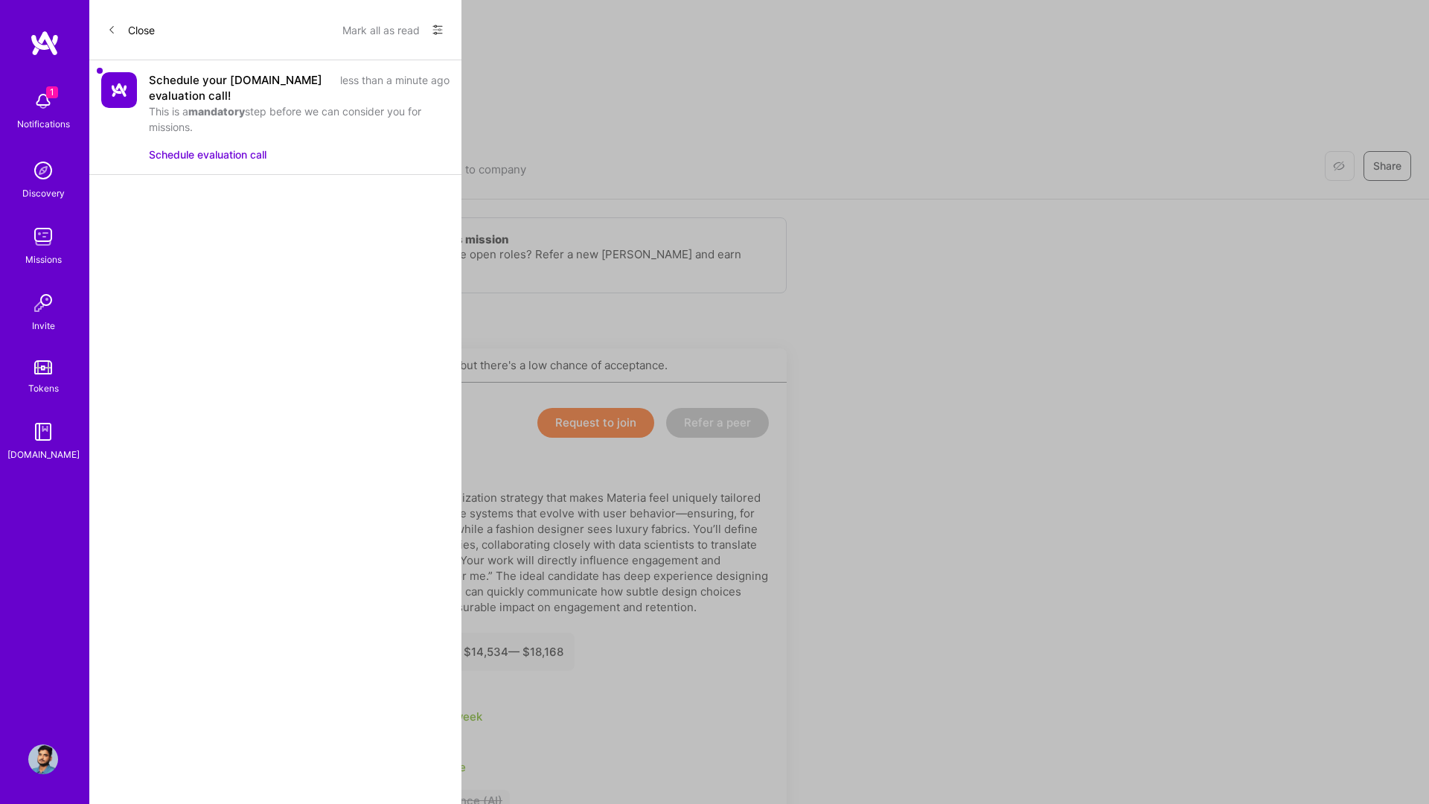
click at [357, 112] on div "This is a mandatory step before we can consider you for missions." at bounding box center [299, 118] width 301 height 31
click at [179, 90] on div "Schedule your A.Team evaluation call!" at bounding box center [240, 87] width 182 height 31
click at [208, 156] on button "Schedule evaluation call" at bounding box center [208, 155] width 118 height 16
